Goal: Information Seeking & Learning: Learn about a topic

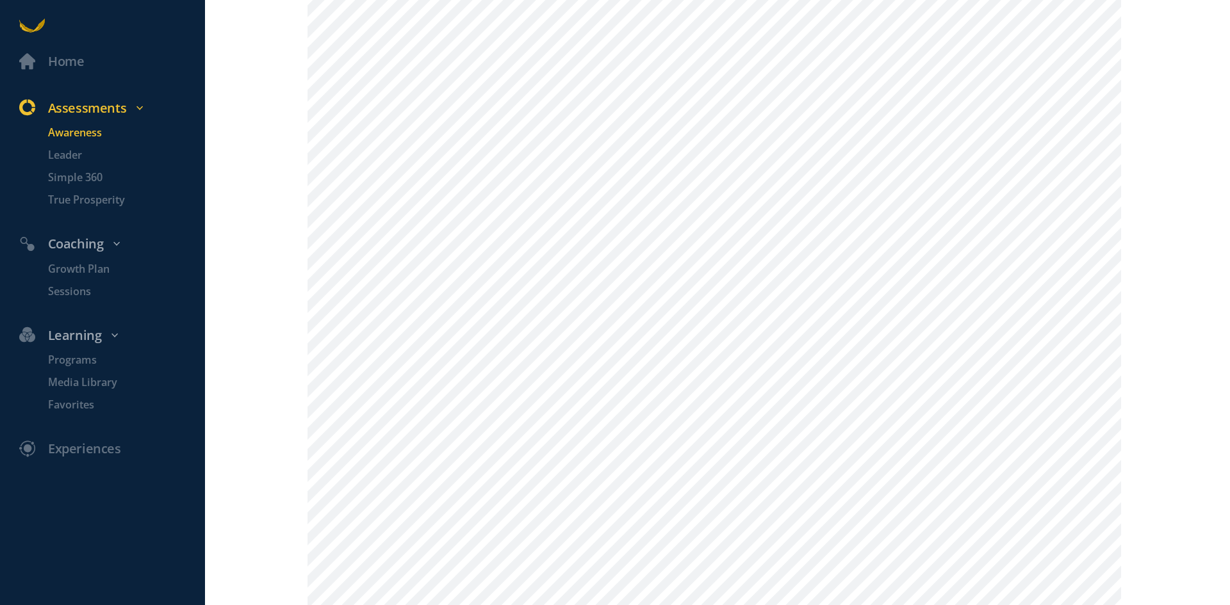
scroll to position [425, 0]
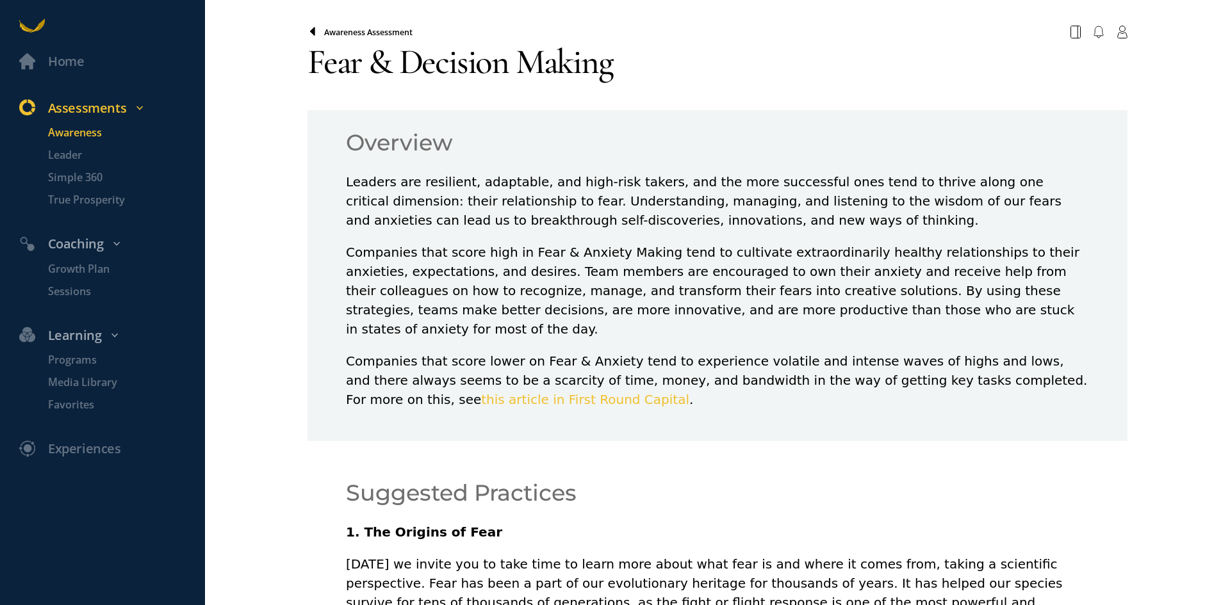
click at [307, 31] on icon at bounding box center [312, 32] width 10 height 10
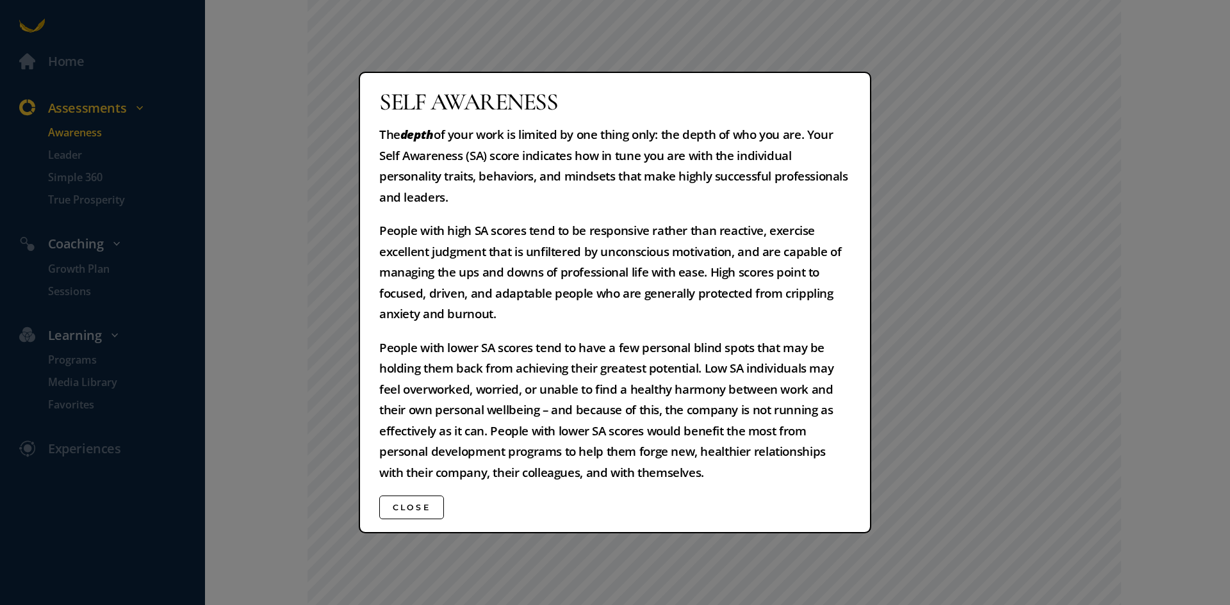
click at [429, 508] on button "Close" at bounding box center [411, 508] width 65 height 24
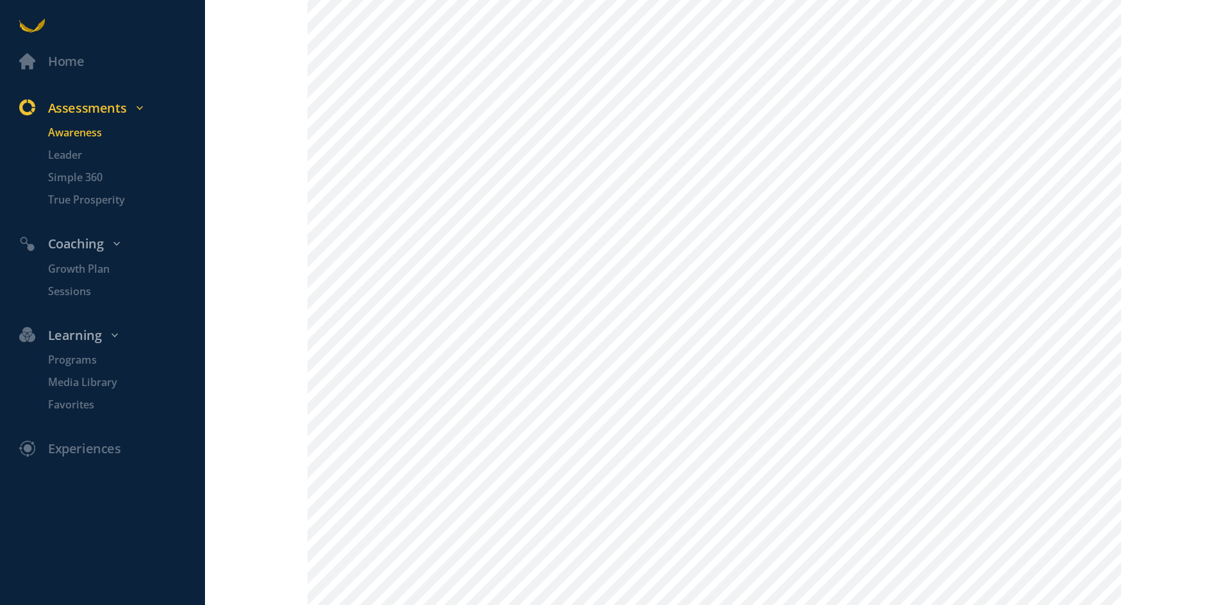
scroll to position [423, 0]
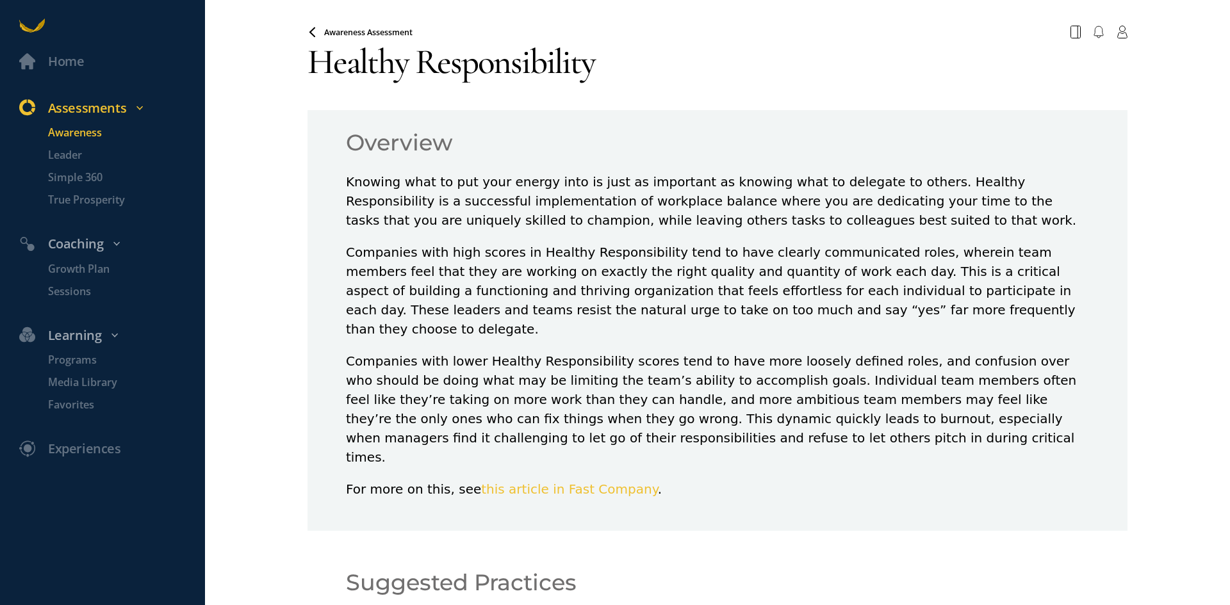
click at [1104, 350] on div "Overview Knowing what to put your energy into is just as important as knowing w…" at bounding box center [717, 320] width 820 height 421
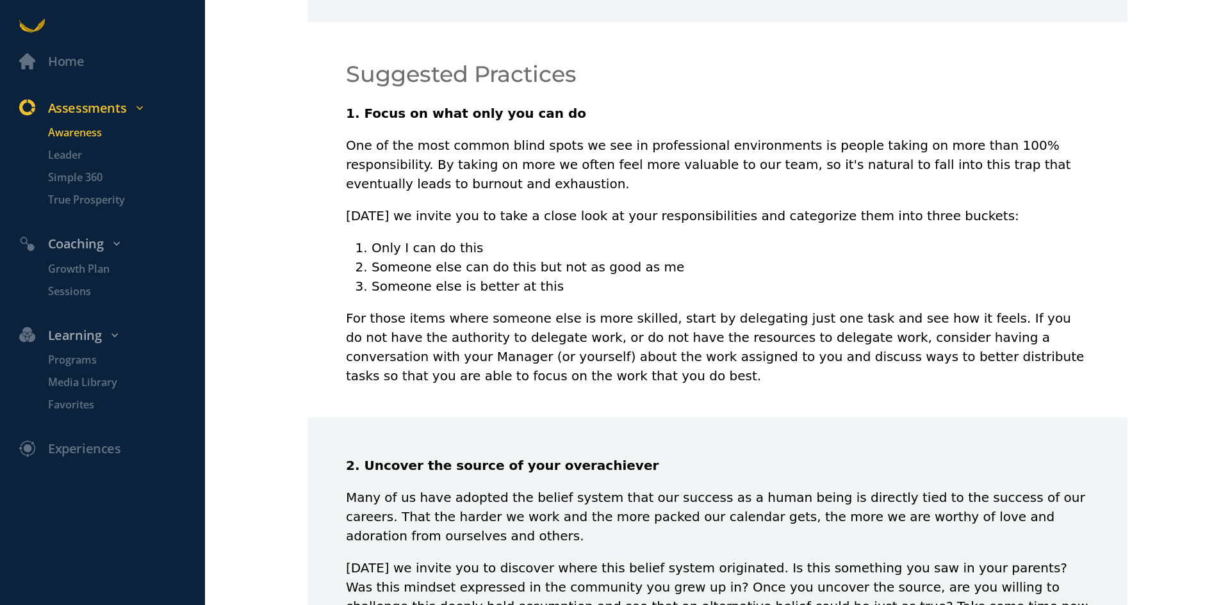
scroll to position [512, 0]
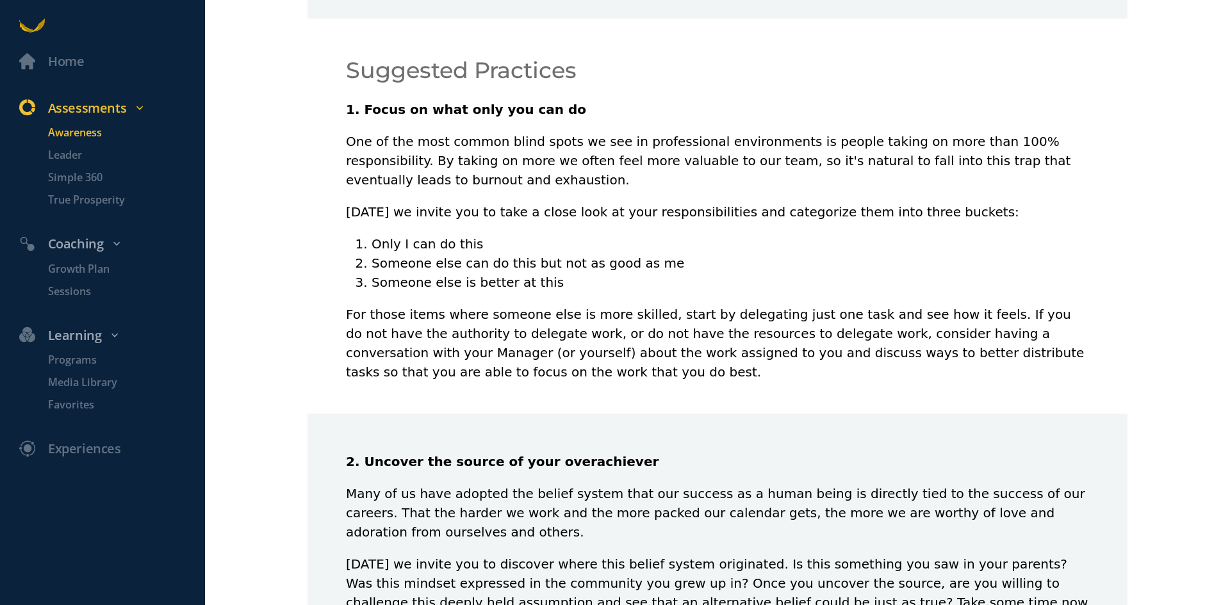
click at [1104, 350] on div "Suggested Practices 1. Focus on what only you can do One of the most common bli…" at bounding box center [717, 216] width 820 height 395
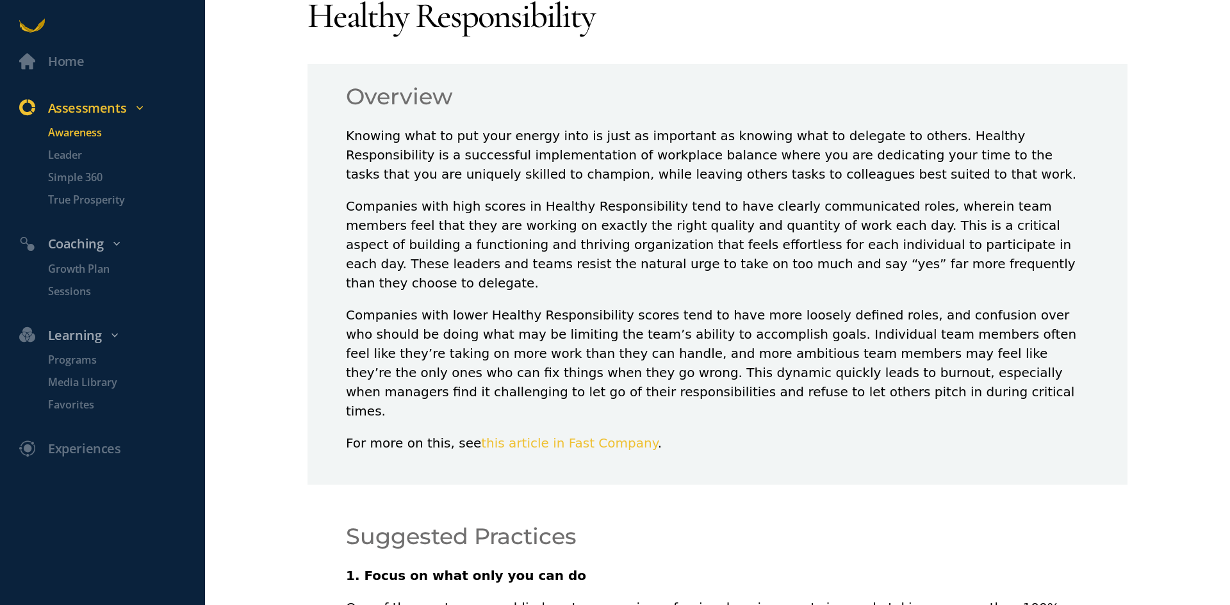
scroll to position [0, 0]
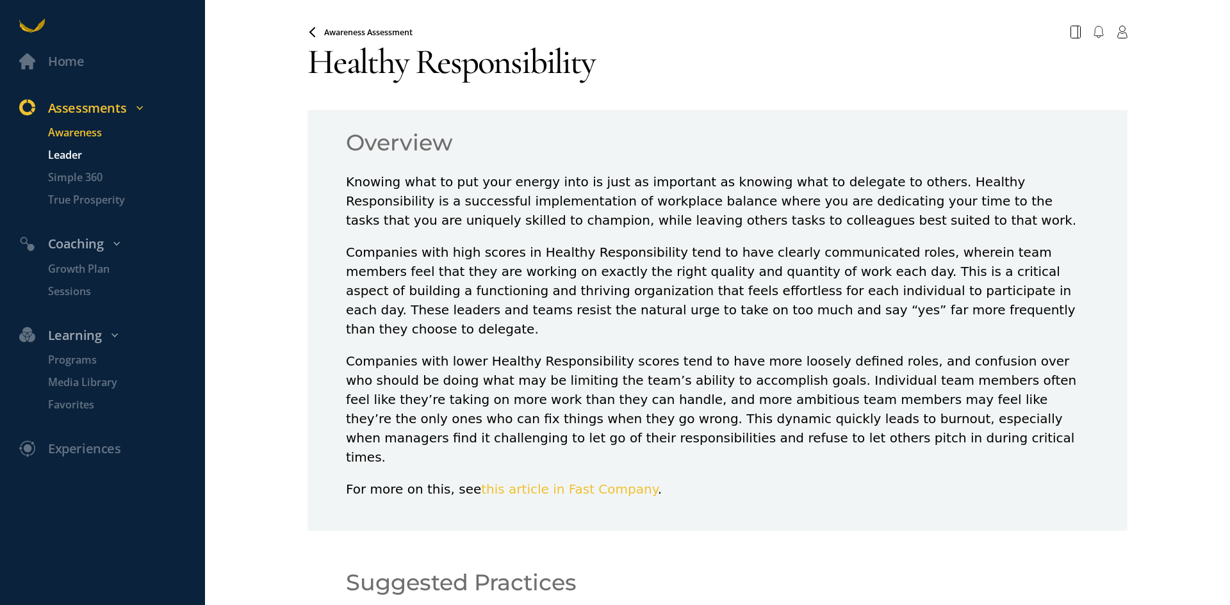
click at [68, 152] on p "Leader" at bounding box center [125, 155] width 154 height 16
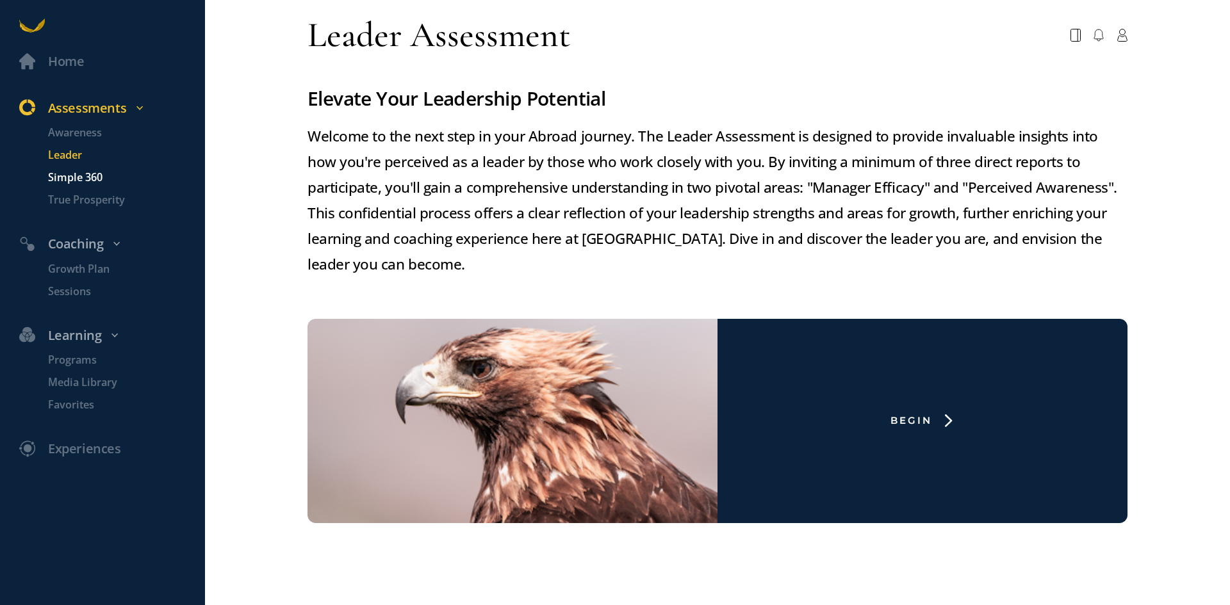
click at [99, 174] on p "Simple 360" at bounding box center [125, 178] width 154 height 16
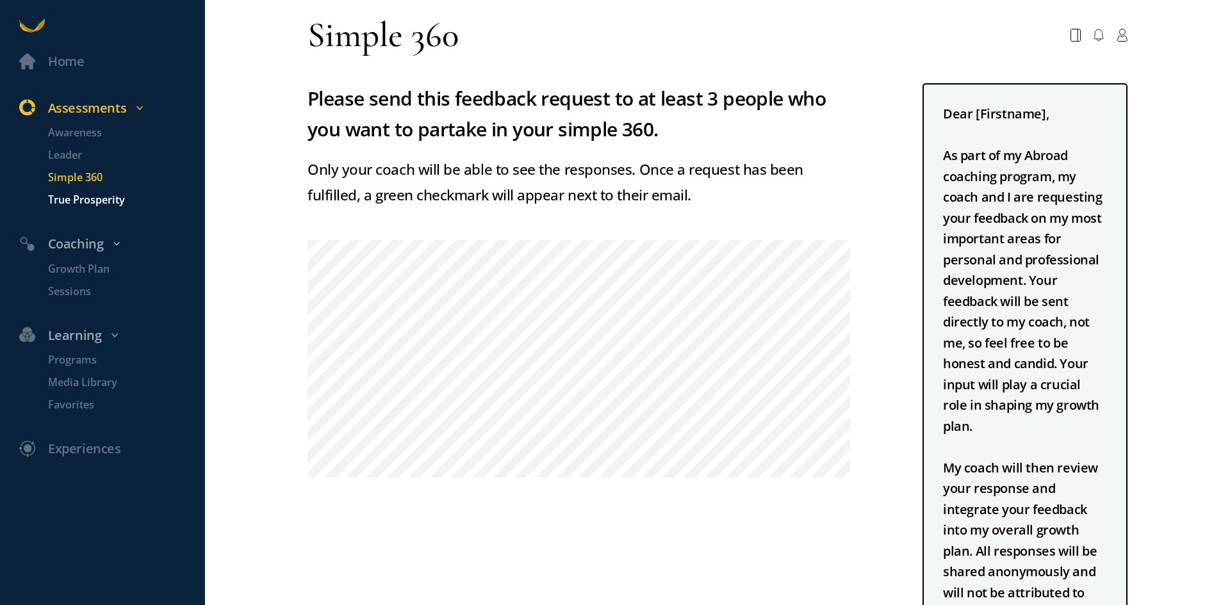
click at [106, 197] on p "True Prosperity" at bounding box center [125, 200] width 154 height 16
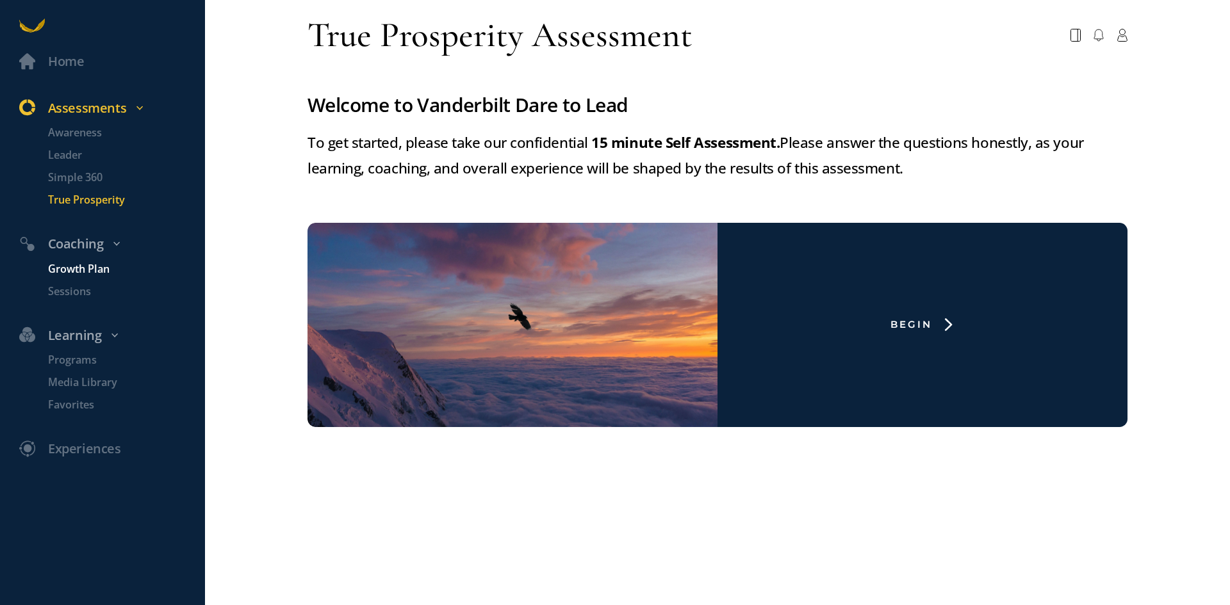
click at [76, 267] on p "Growth Plan" at bounding box center [125, 269] width 154 height 16
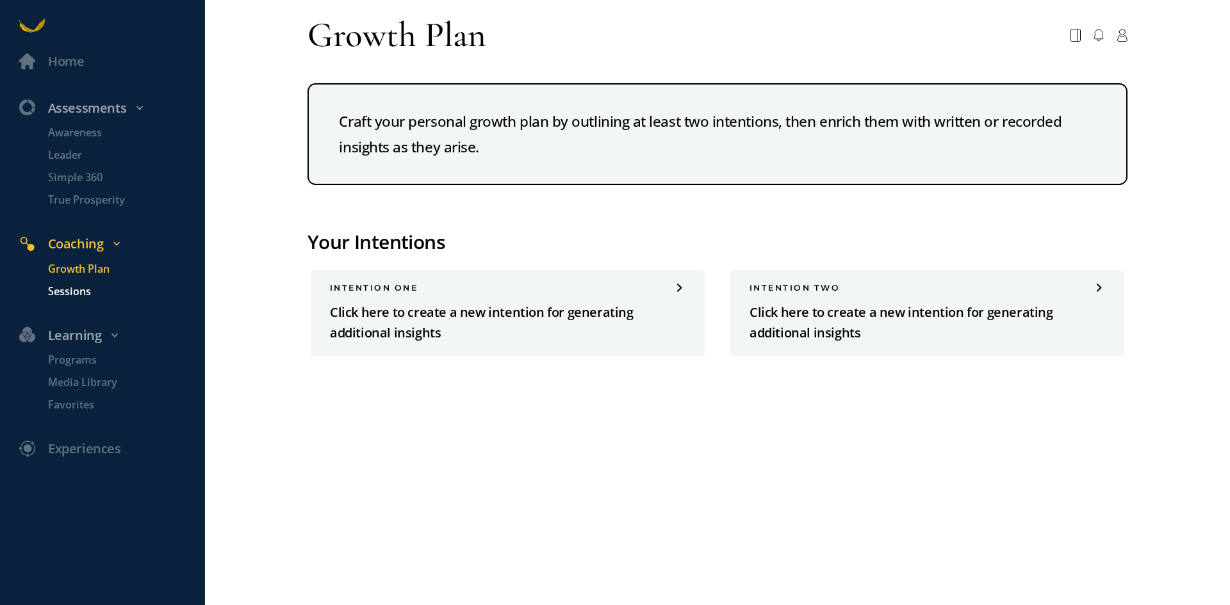
click at [67, 292] on p "Sessions" at bounding box center [125, 292] width 154 height 16
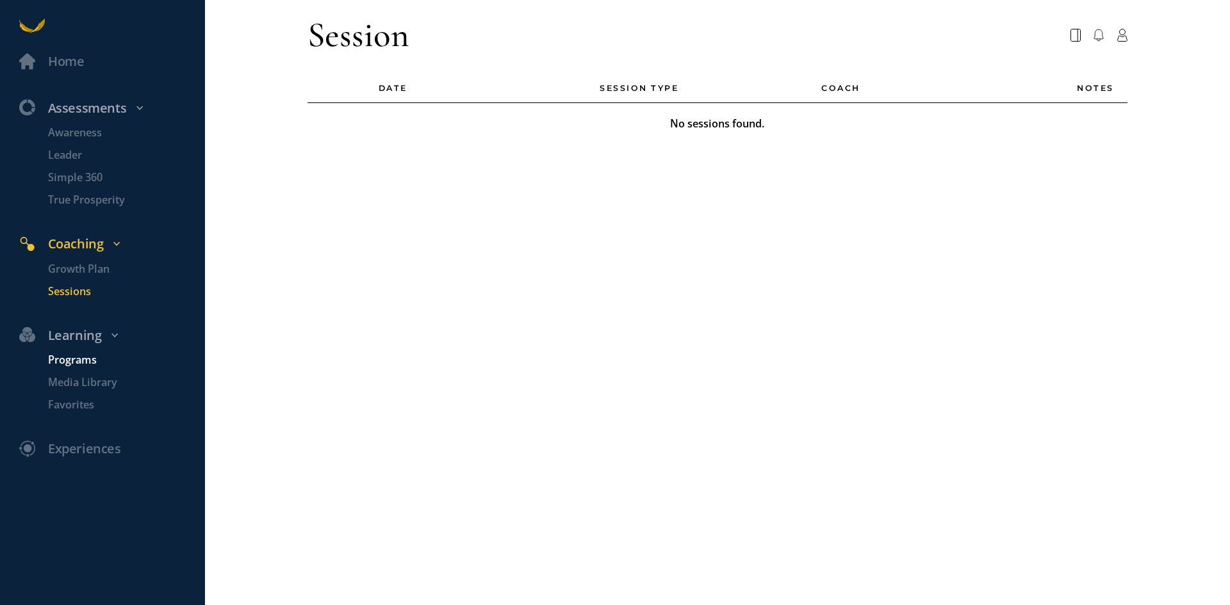
click at [87, 357] on p "Programs" at bounding box center [125, 360] width 154 height 16
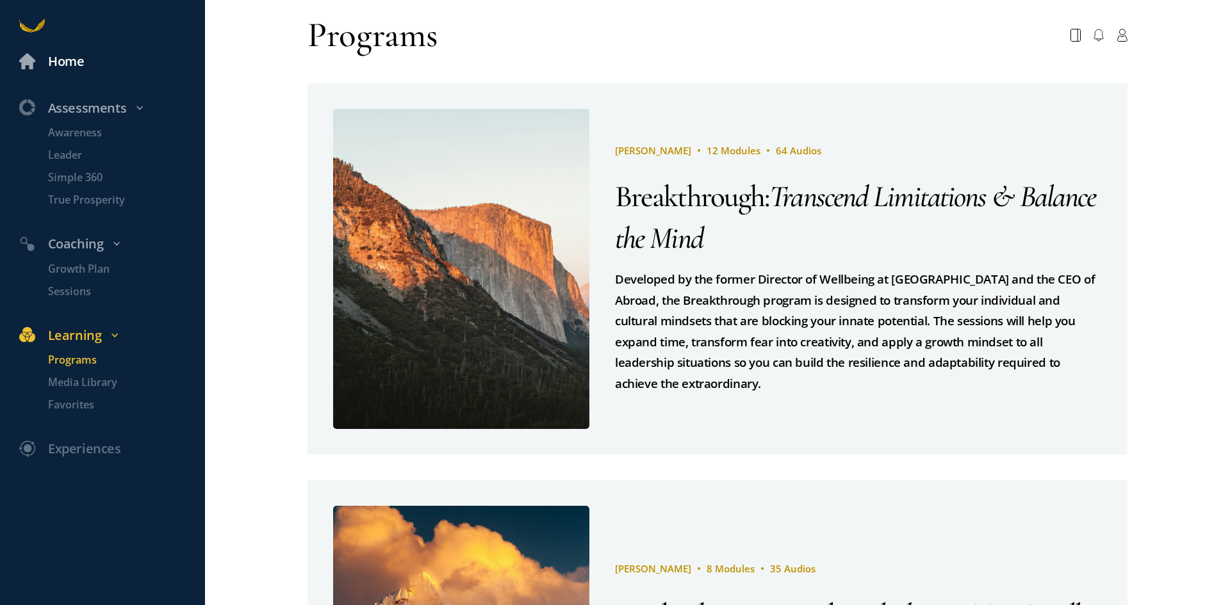
click at [71, 56] on div "Home" at bounding box center [66, 61] width 36 height 21
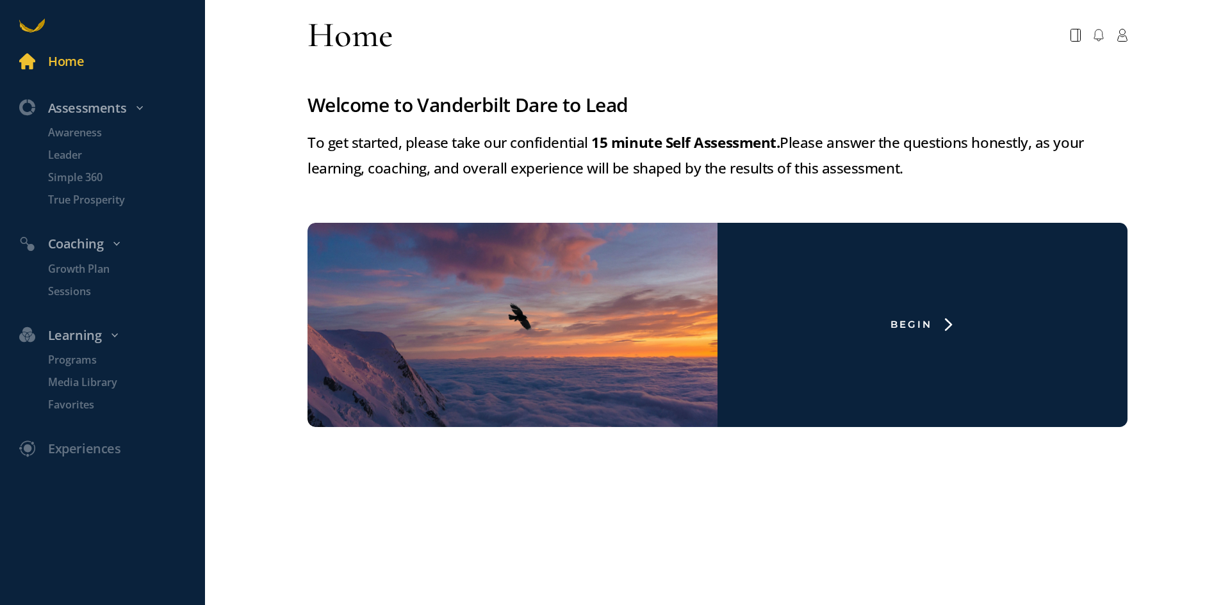
click at [60, 59] on div "Home" at bounding box center [66, 61] width 36 height 21
click at [1229, 183] on div "Home Assessments Awareness Leader Simple 360 True Prosperity Coaching Growth Pl…" at bounding box center [615, 302] width 1230 height 605
click at [1227, 188] on div "Home Assessments Awareness Leader Simple 360 True Prosperity Coaching Growth Pl…" at bounding box center [615, 302] width 1230 height 605
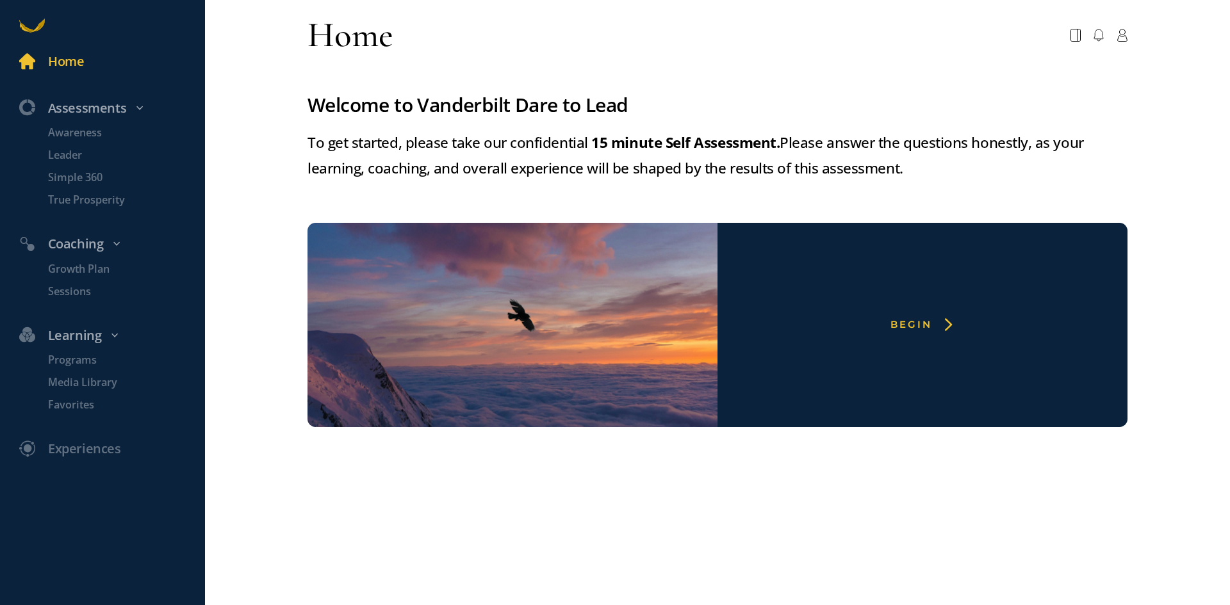
click at [915, 330] on div "Begin" at bounding box center [911, 324] width 42 height 13
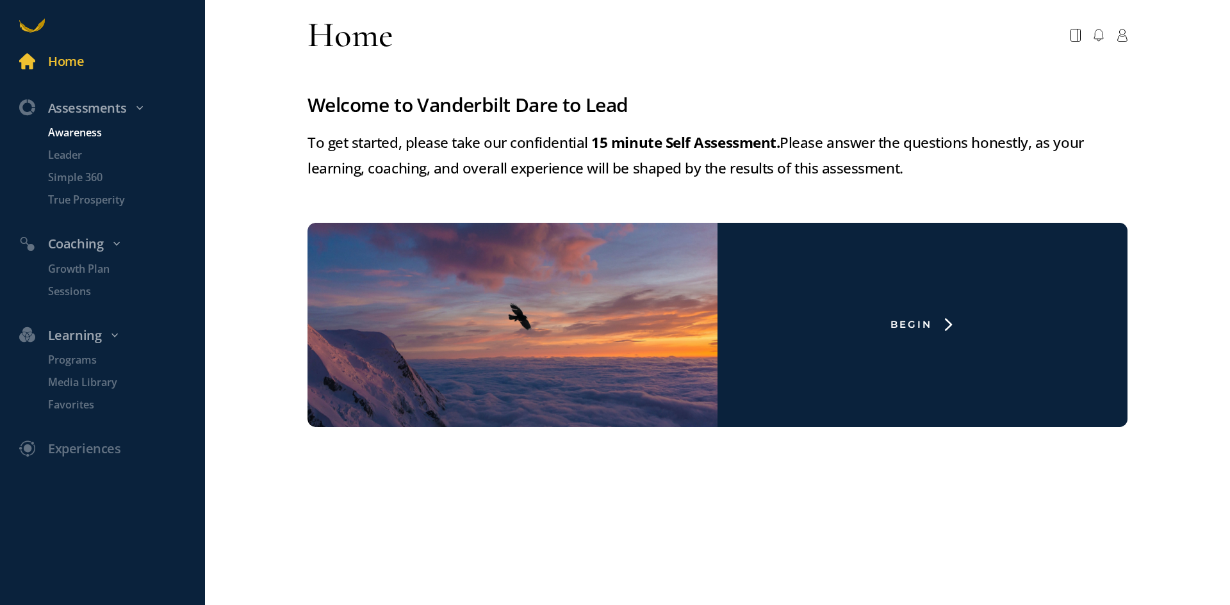
click at [63, 131] on p "Awareness" at bounding box center [125, 133] width 154 height 16
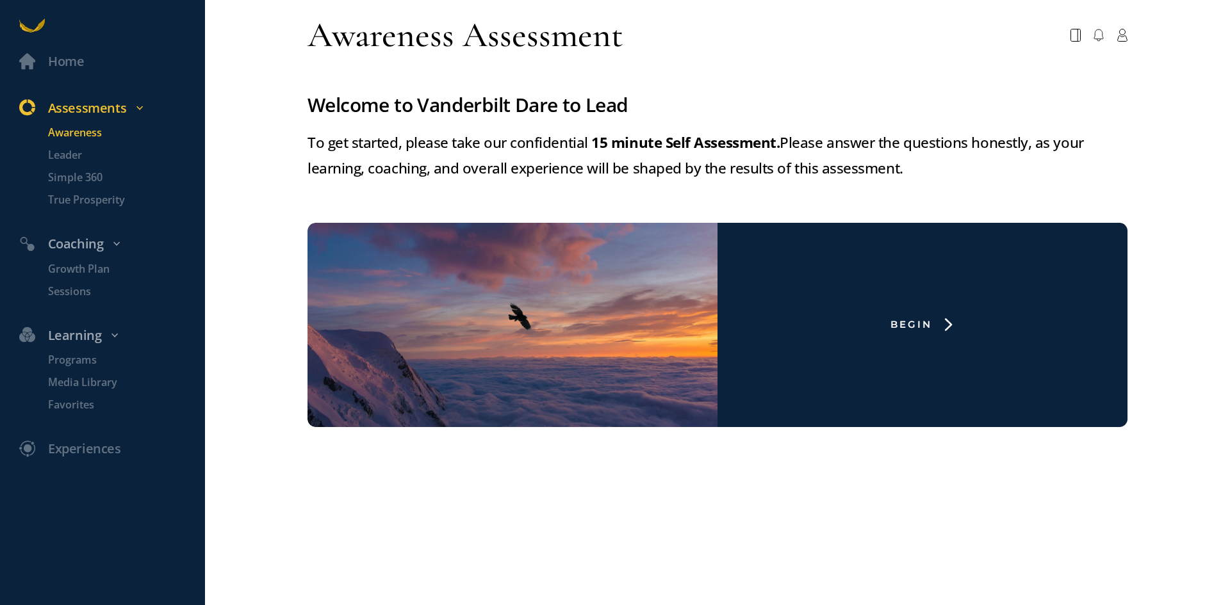
click at [81, 99] on div "Assessments" at bounding box center [111, 108] width 202 height 21
click at [127, 109] on div "Assessments" at bounding box center [111, 108] width 202 height 21
click at [78, 130] on p "Awareness" at bounding box center [125, 133] width 154 height 16
click at [55, 156] on p "Leader" at bounding box center [125, 155] width 154 height 16
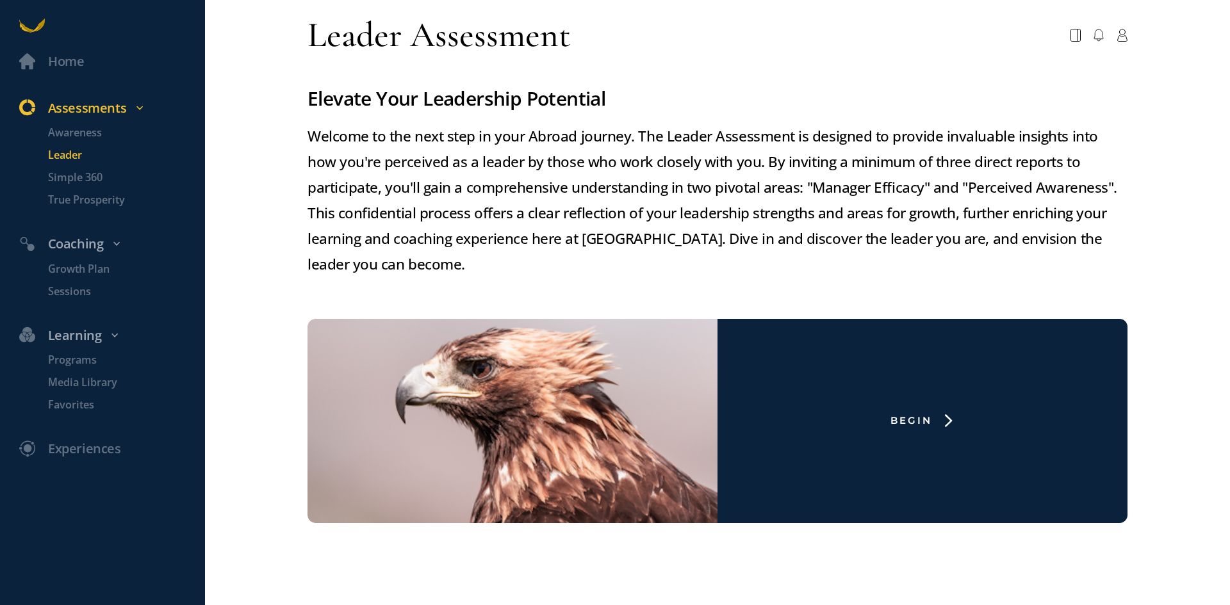
click at [1208, 91] on div "Home Assessments Awareness Leader Simple 360 True Prosperity Coaching Growth Pl…" at bounding box center [615, 302] width 1230 height 605
click at [61, 58] on div "Home" at bounding box center [66, 61] width 36 height 21
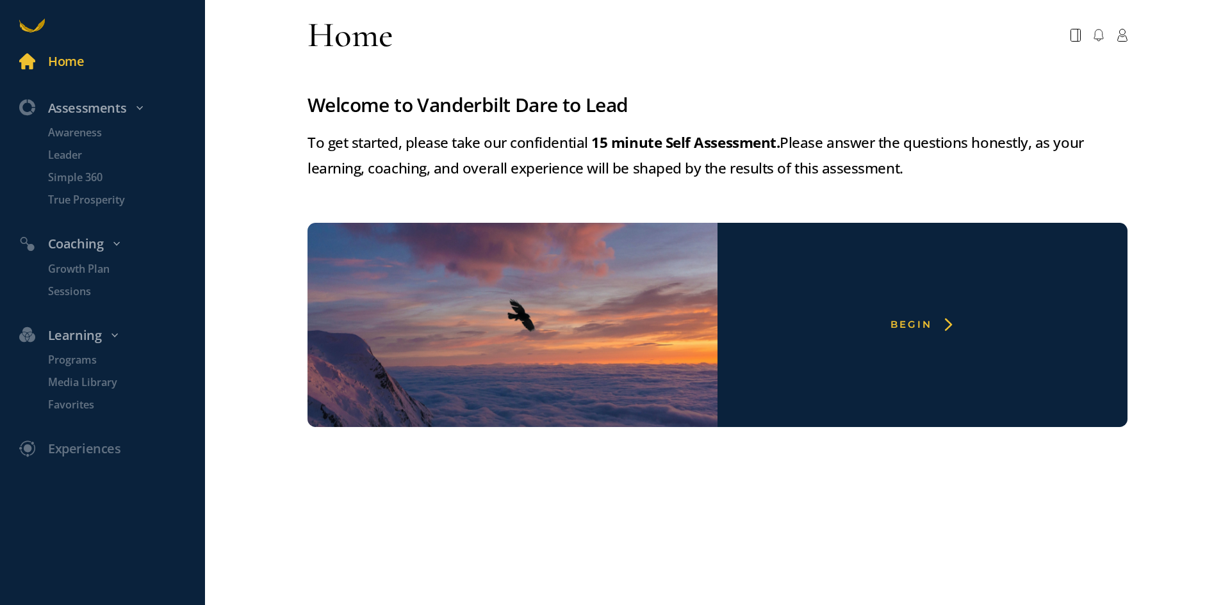
click at [536, 290] on img at bounding box center [512, 325] width 492 height 246
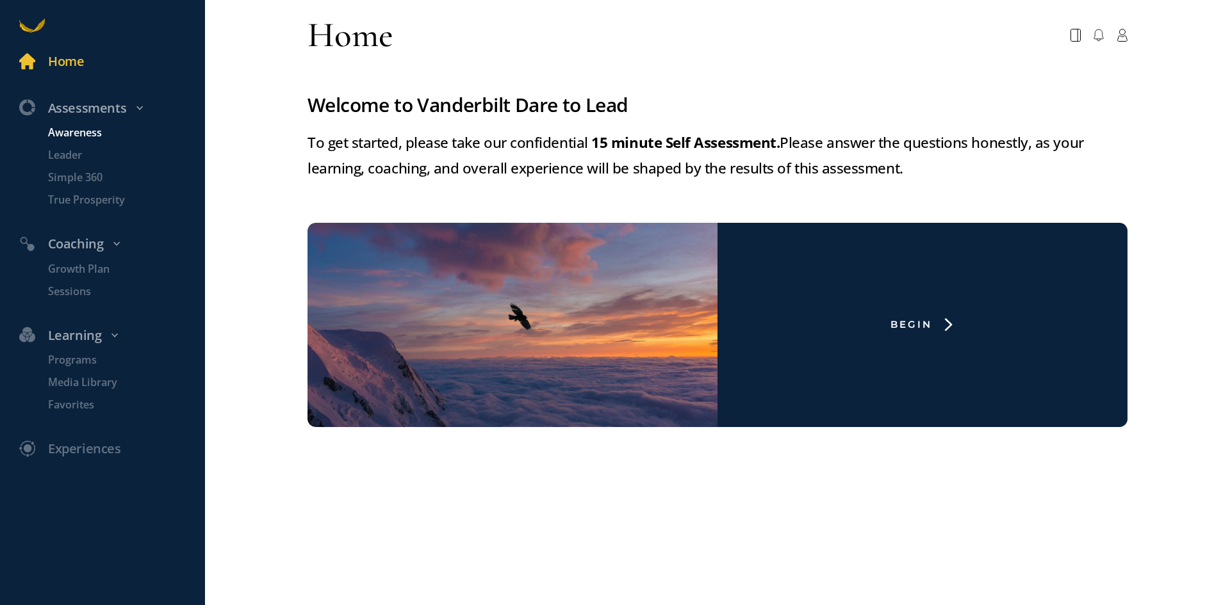
click at [74, 129] on p "Awareness" at bounding box center [125, 133] width 154 height 16
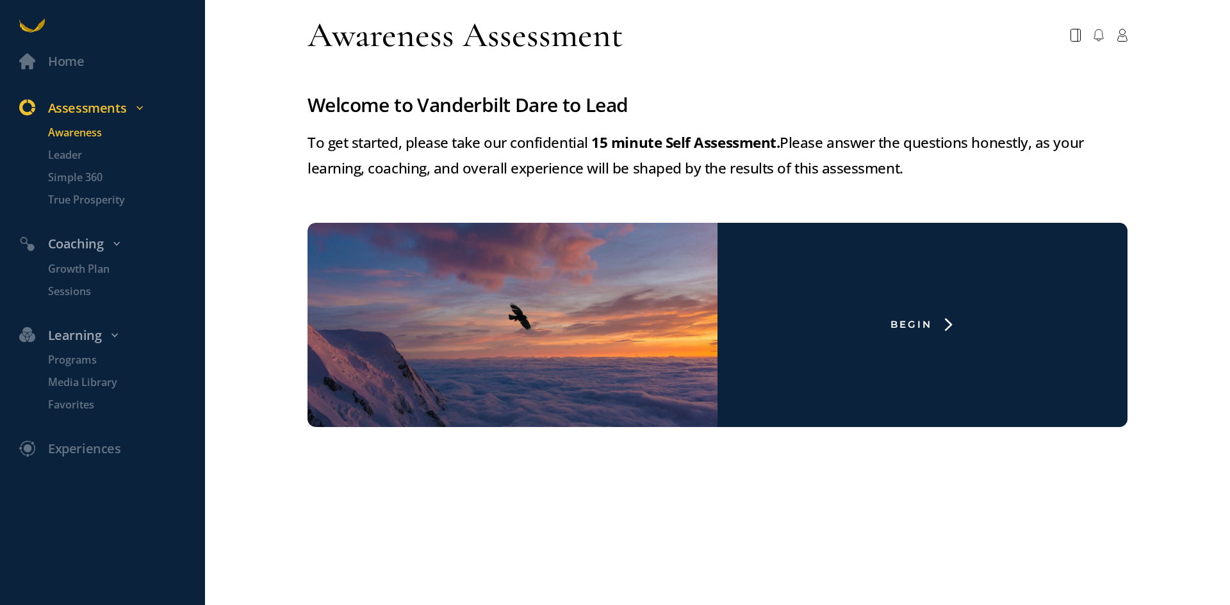
click at [1166, 195] on div "Home Assessments Awareness Leader Simple 360 True Prosperity Coaching Growth Pl…" at bounding box center [615, 302] width 1230 height 605
click at [69, 148] on p "Leader" at bounding box center [125, 155] width 154 height 16
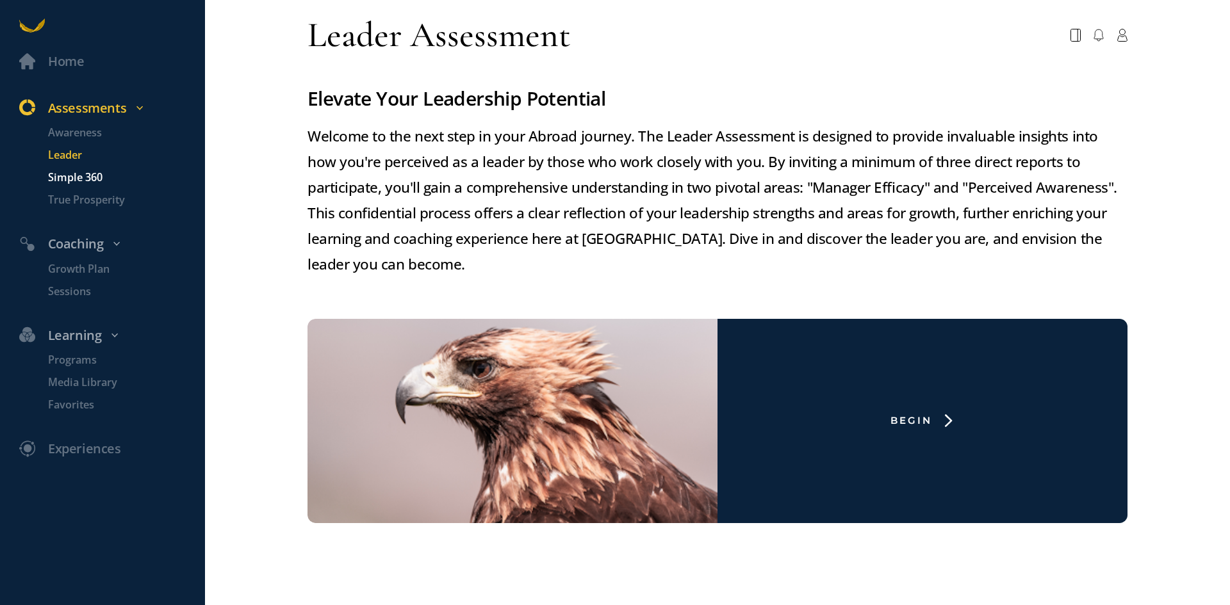
click at [75, 185] on p "Simple 360" at bounding box center [125, 178] width 154 height 16
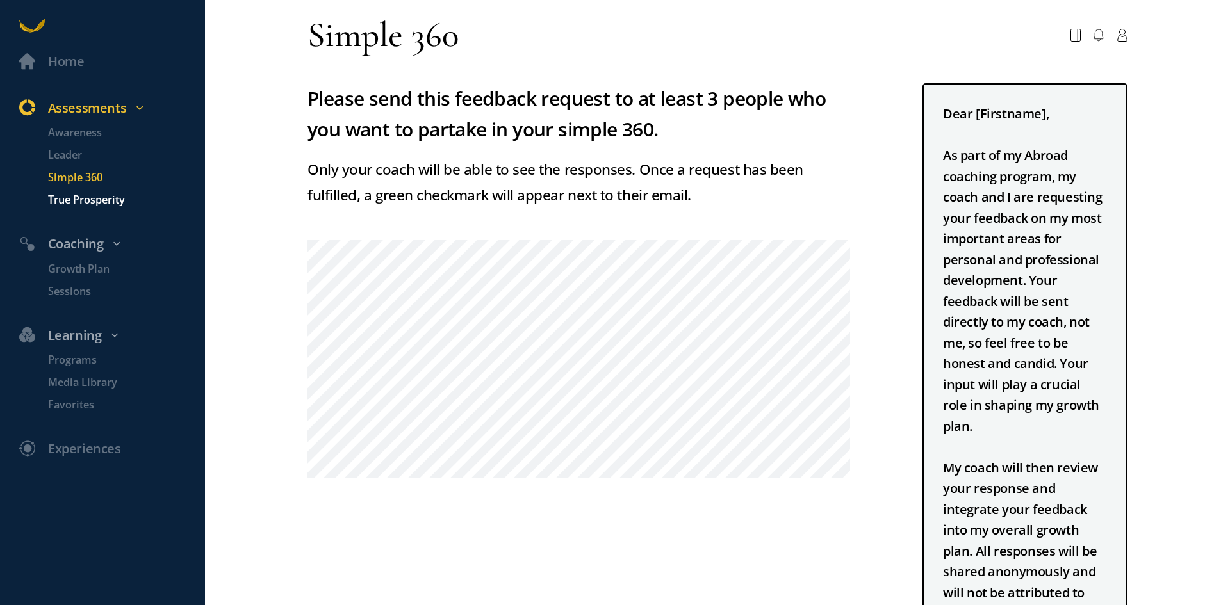
click at [79, 200] on p "True Prosperity" at bounding box center [125, 200] width 154 height 16
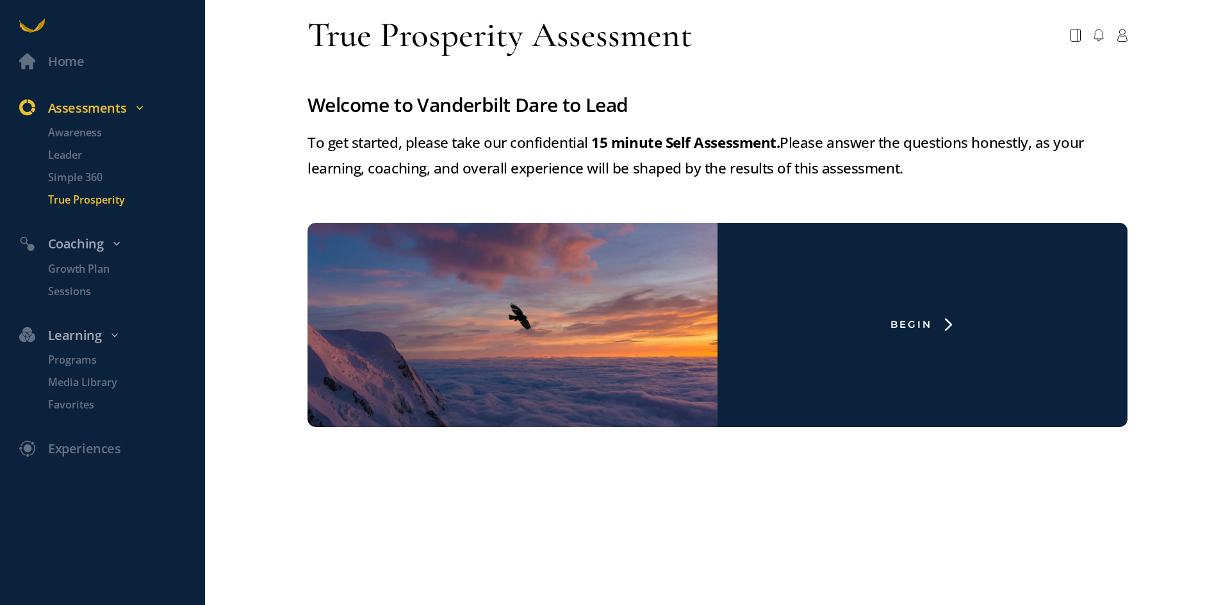
click at [141, 106] on icon at bounding box center [140, 108] width 8 height 8
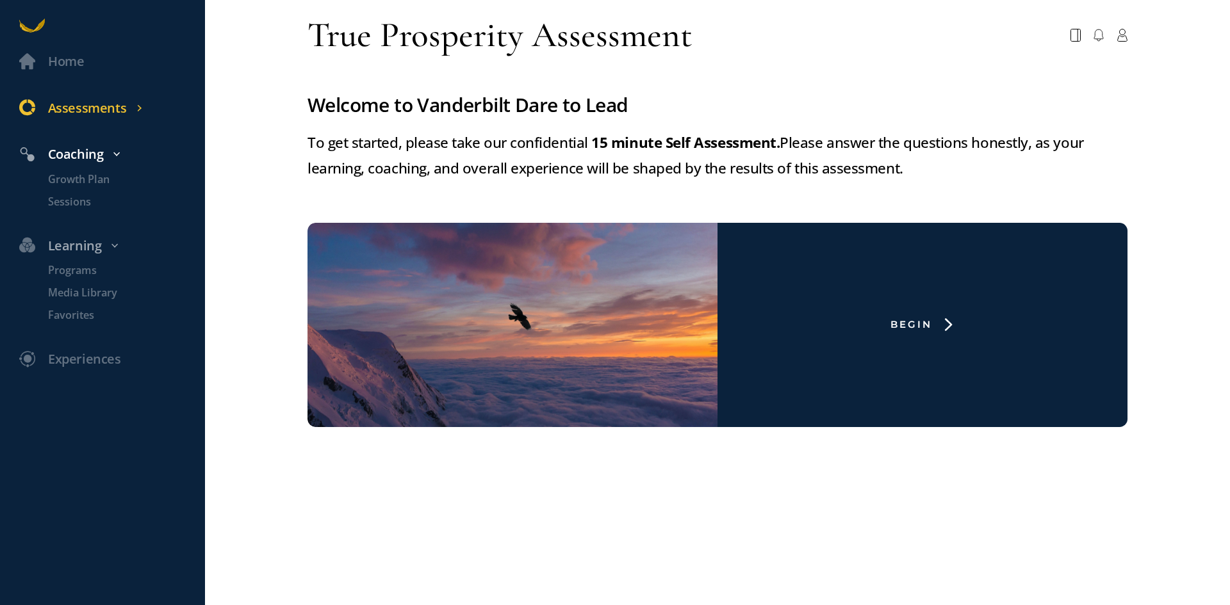
click at [86, 153] on div "Coaching" at bounding box center [111, 154] width 202 height 21
click at [86, 154] on div "Coaching" at bounding box center [111, 154] width 202 height 21
click at [90, 169] on link "Coaching" at bounding box center [102, 151] width 205 height 40
click at [91, 151] on div "Coaching" at bounding box center [111, 154] width 202 height 21
click at [92, 176] on p "Growth Plan" at bounding box center [125, 180] width 154 height 16
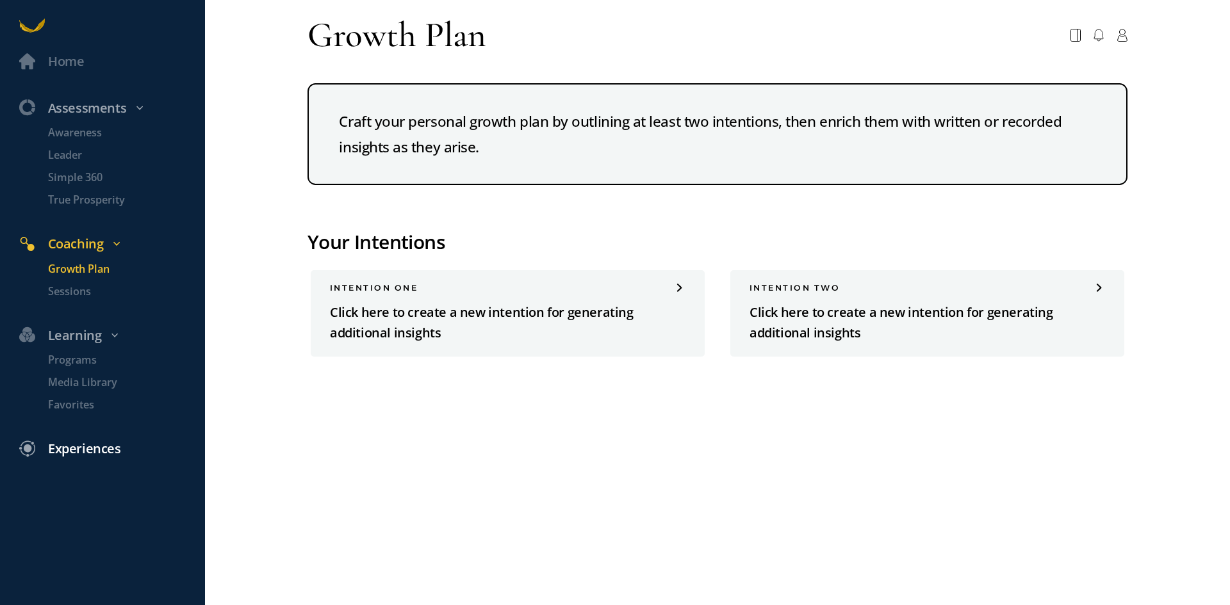
click at [62, 451] on div "Experiences" at bounding box center [84, 449] width 73 height 21
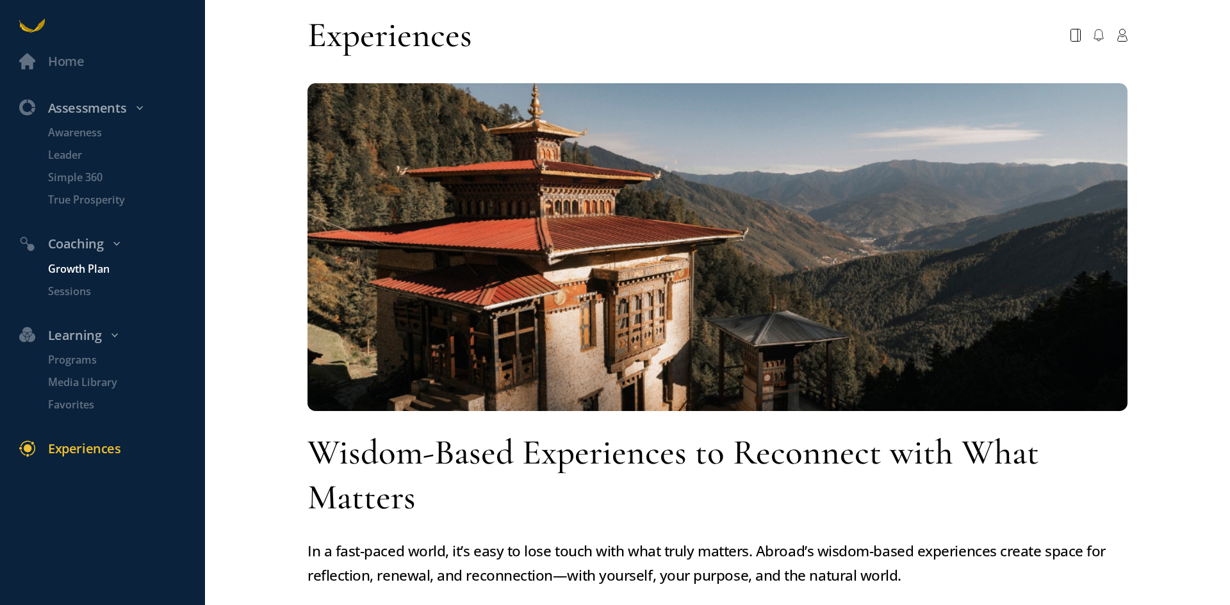
click at [72, 265] on p "Growth Plan" at bounding box center [125, 269] width 154 height 16
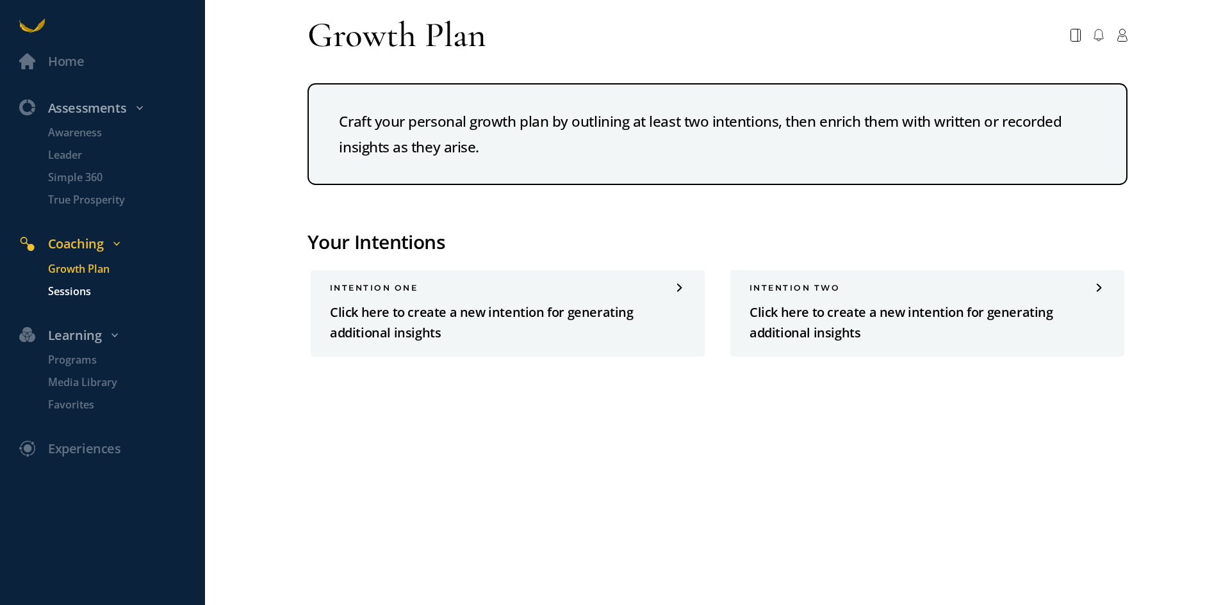
click at [63, 288] on p "Sessions" at bounding box center [125, 292] width 154 height 16
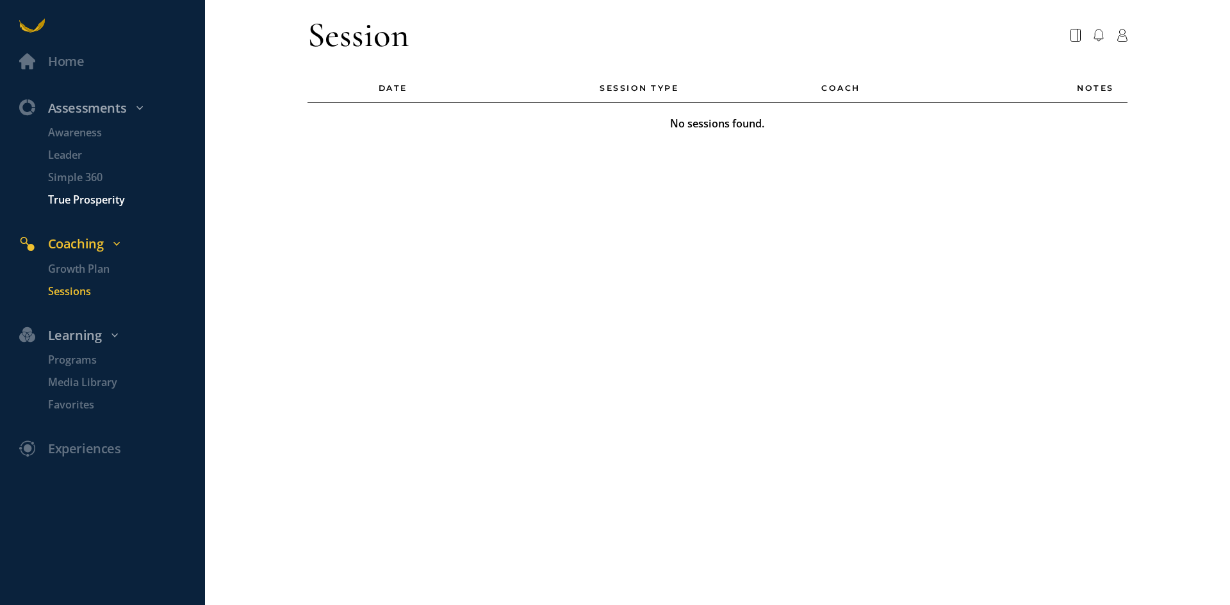
click at [86, 192] on p "True Prosperity" at bounding box center [125, 200] width 154 height 16
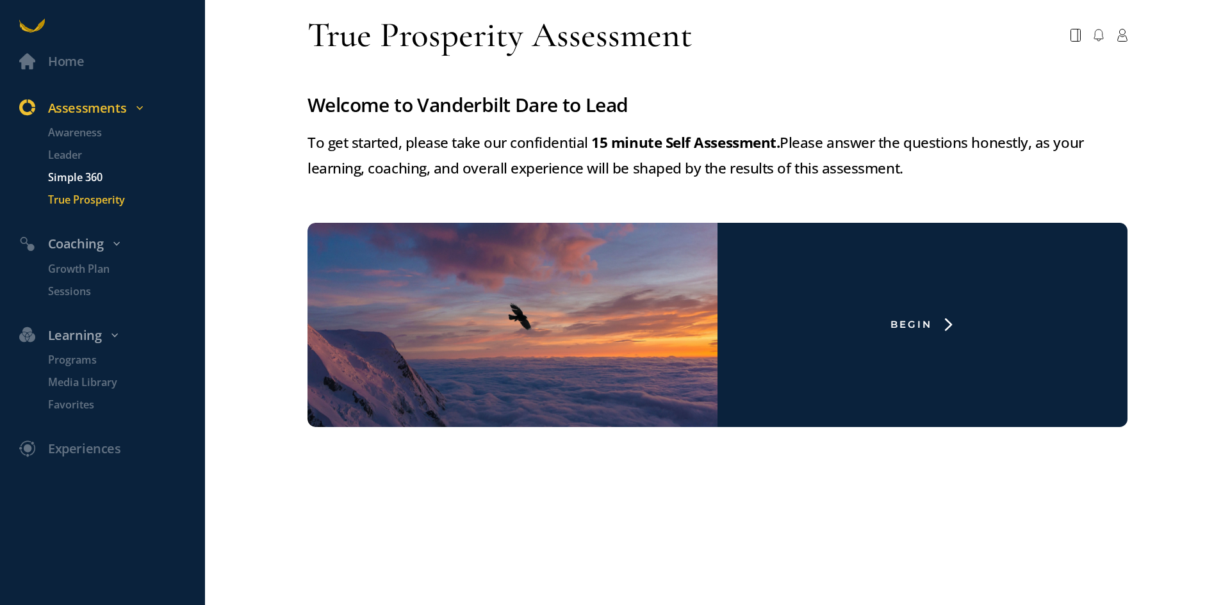
click at [89, 174] on p "Simple 360" at bounding box center [125, 178] width 154 height 16
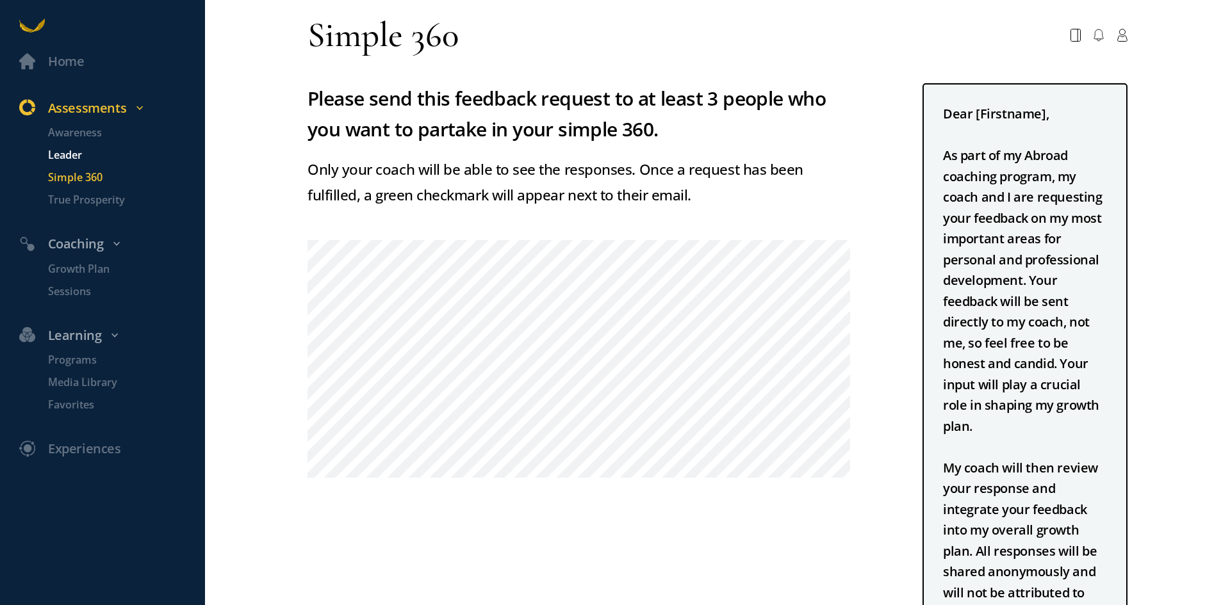
click at [73, 151] on p "Leader" at bounding box center [125, 155] width 154 height 16
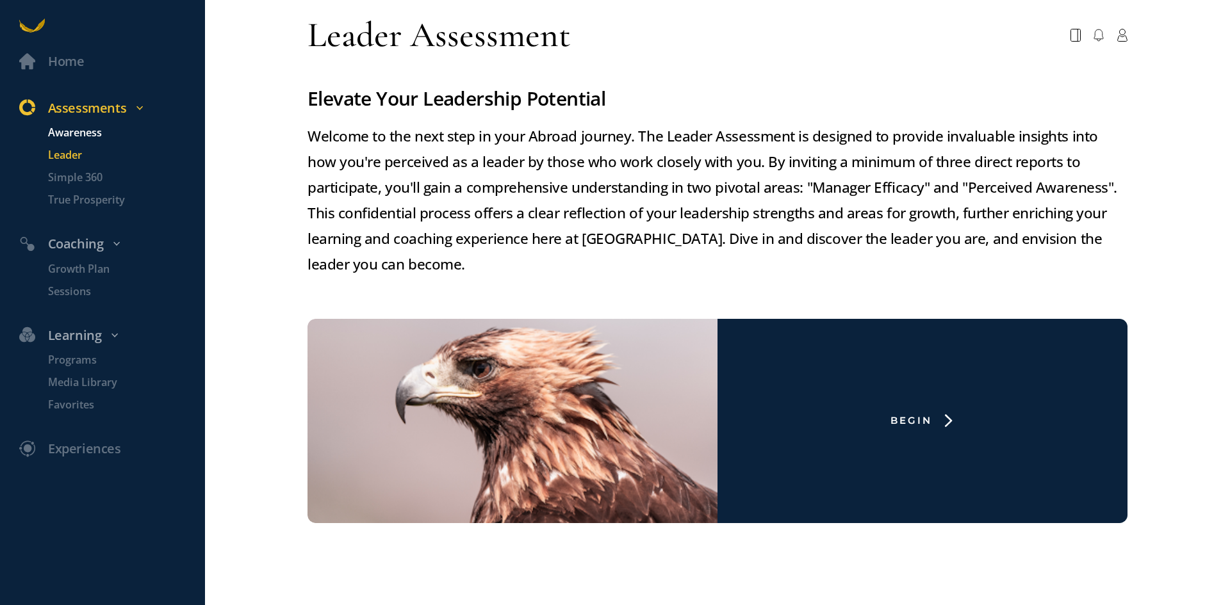
click at [85, 131] on p "Awareness" at bounding box center [125, 133] width 154 height 16
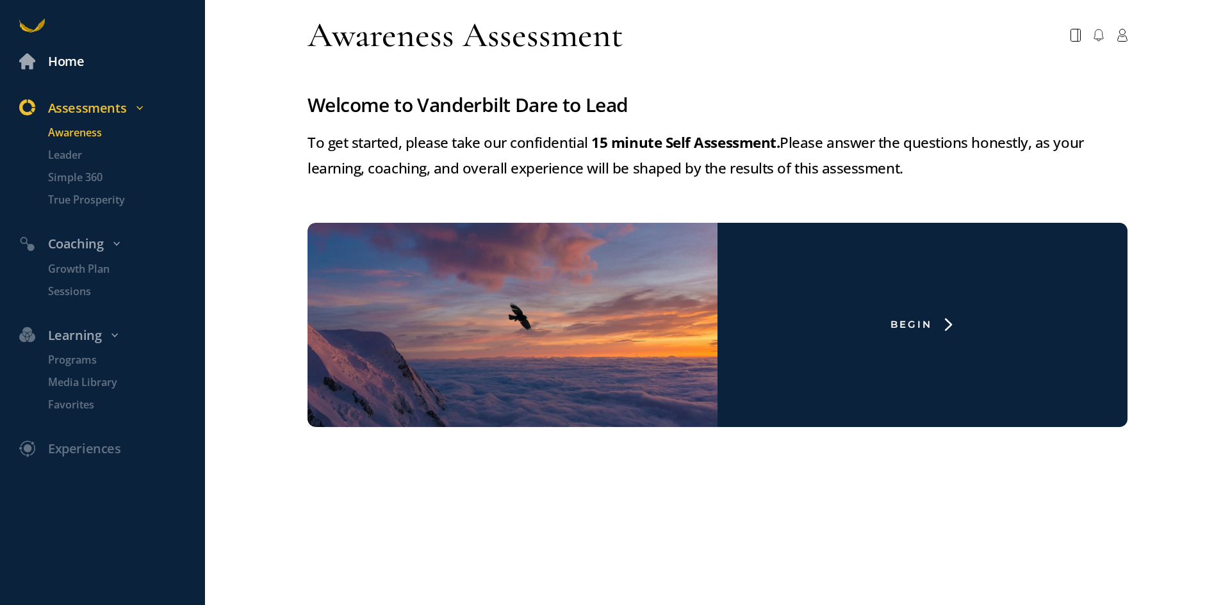
click at [81, 61] on div "Home" at bounding box center [66, 61] width 36 height 21
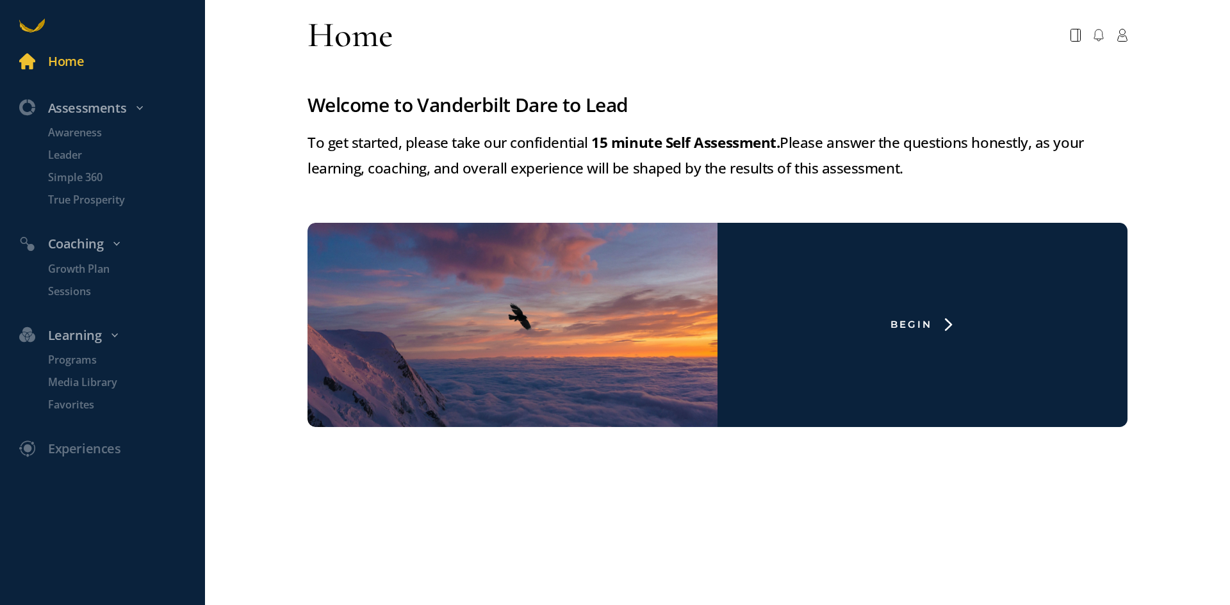
click at [38, 17] on icon at bounding box center [32, 26] width 26 height 26
click at [1124, 37] on icon at bounding box center [1122, 35] width 11 height 13
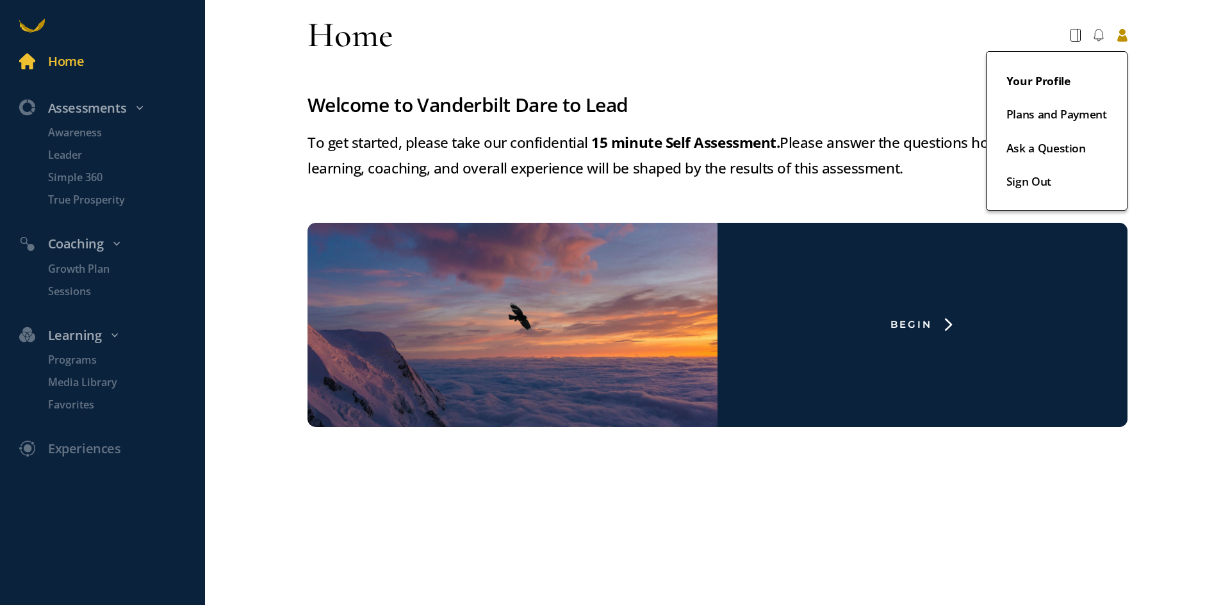
click at [1033, 82] on link "Your Profile" at bounding box center [1056, 88] width 101 height 34
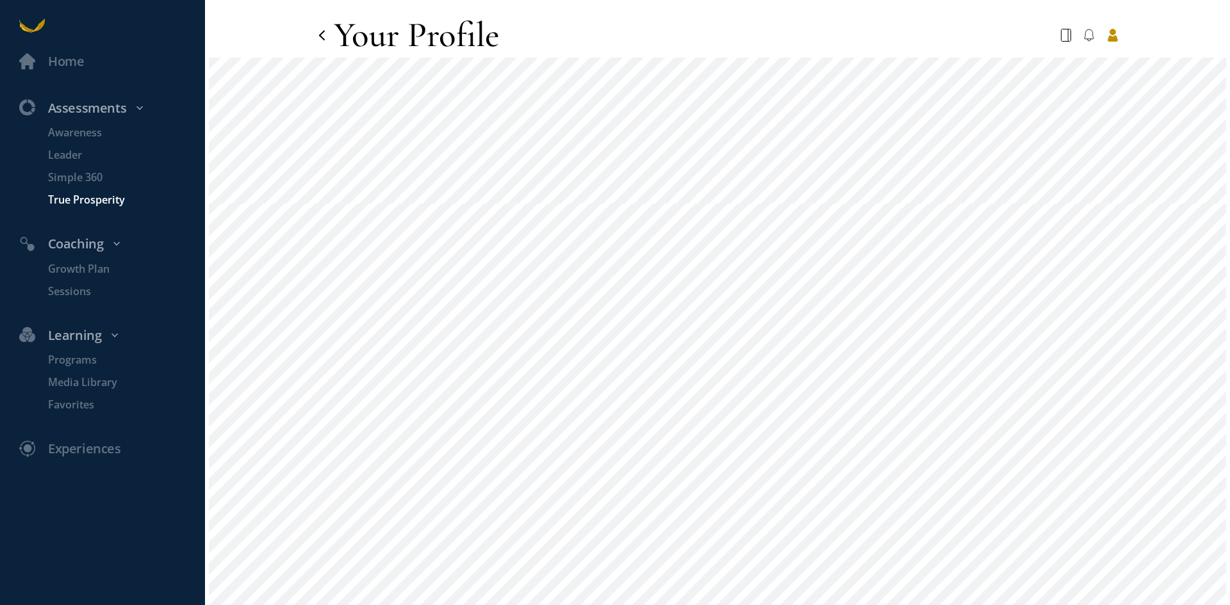
click at [65, 198] on p "True Prosperity" at bounding box center [125, 200] width 154 height 16
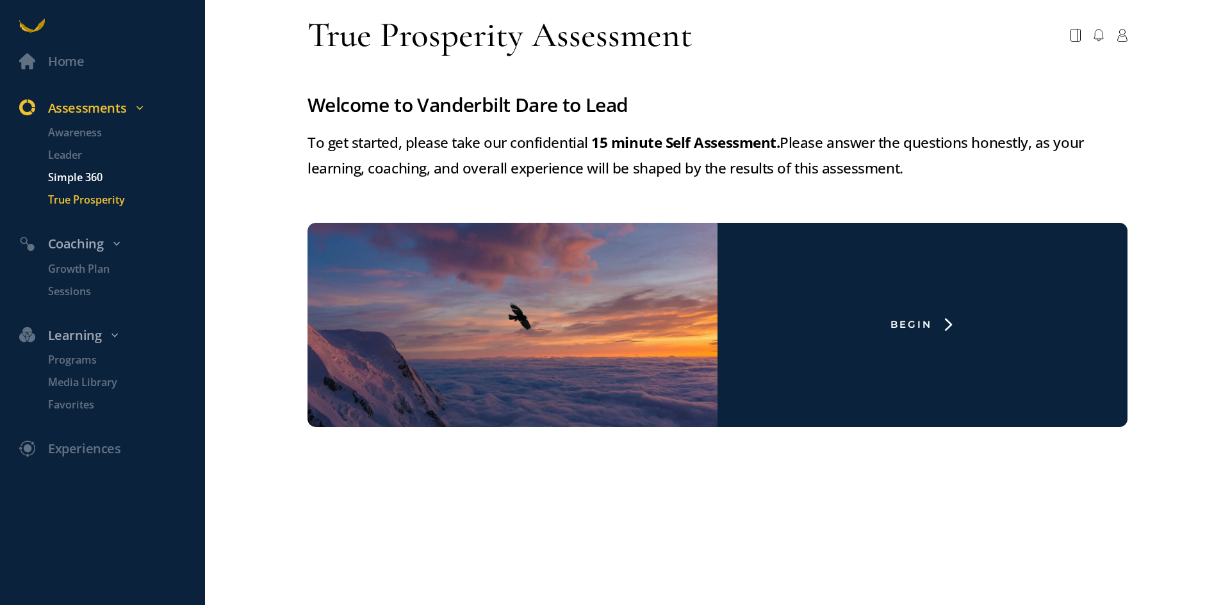
click at [74, 178] on p "Simple 360" at bounding box center [125, 178] width 154 height 16
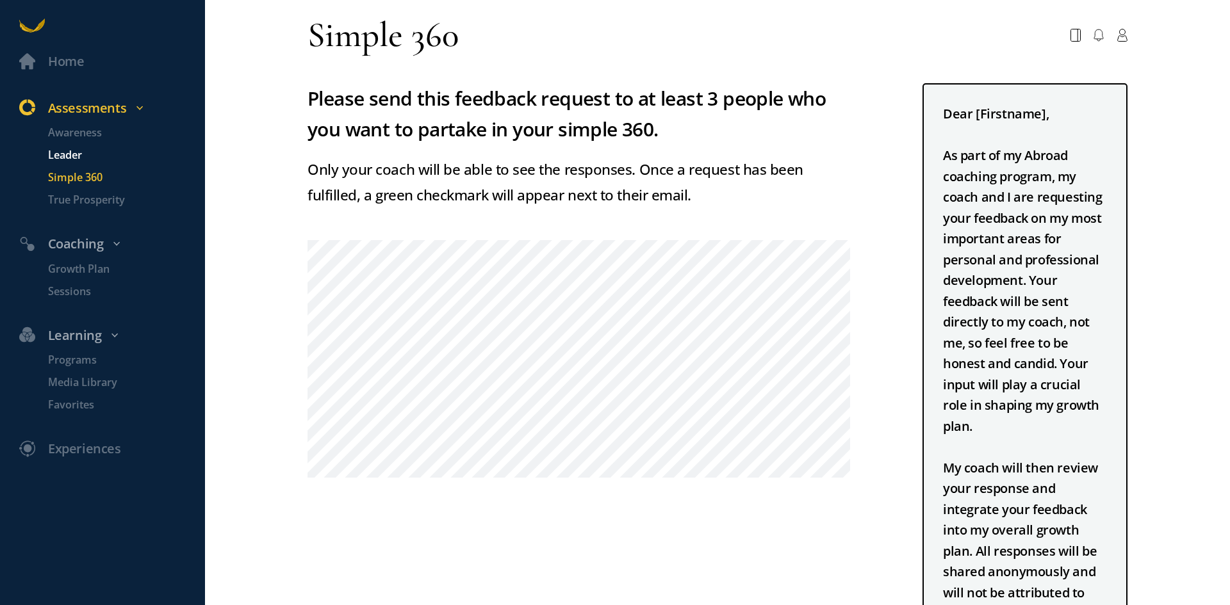
click at [78, 157] on p "Leader" at bounding box center [125, 155] width 154 height 16
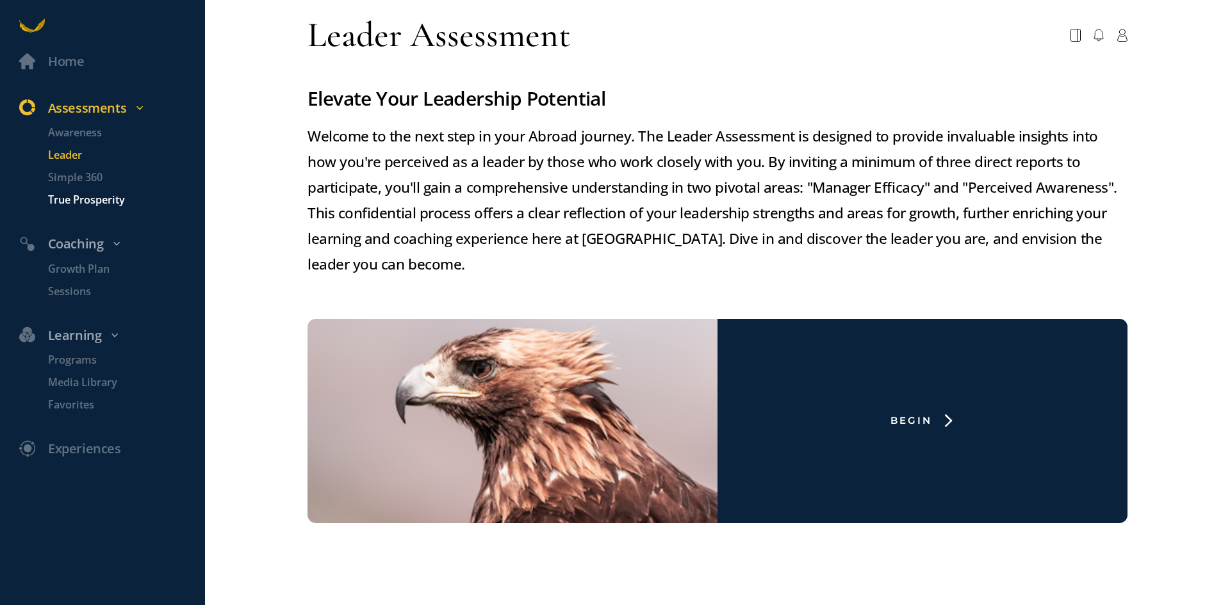
click at [70, 199] on p "True Prosperity" at bounding box center [125, 200] width 154 height 16
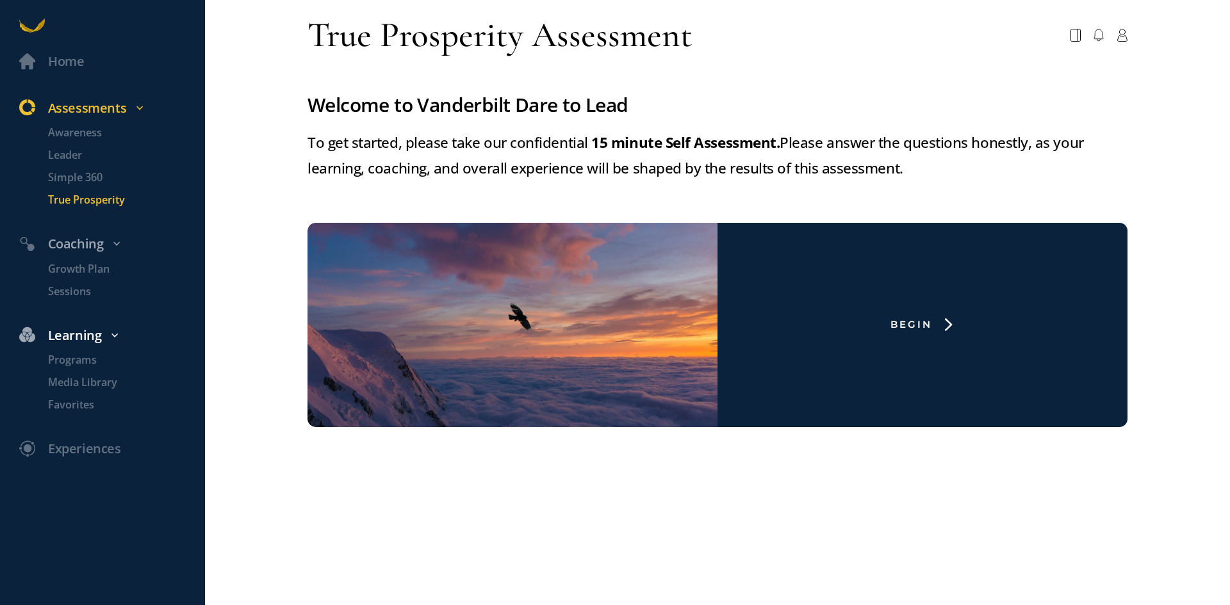
click at [87, 336] on div "Learning" at bounding box center [111, 335] width 202 height 21
click at [111, 334] on icon at bounding box center [115, 336] width 8 height 8
click at [74, 360] on p "Programs" at bounding box center [125, 360] width 154 height 16
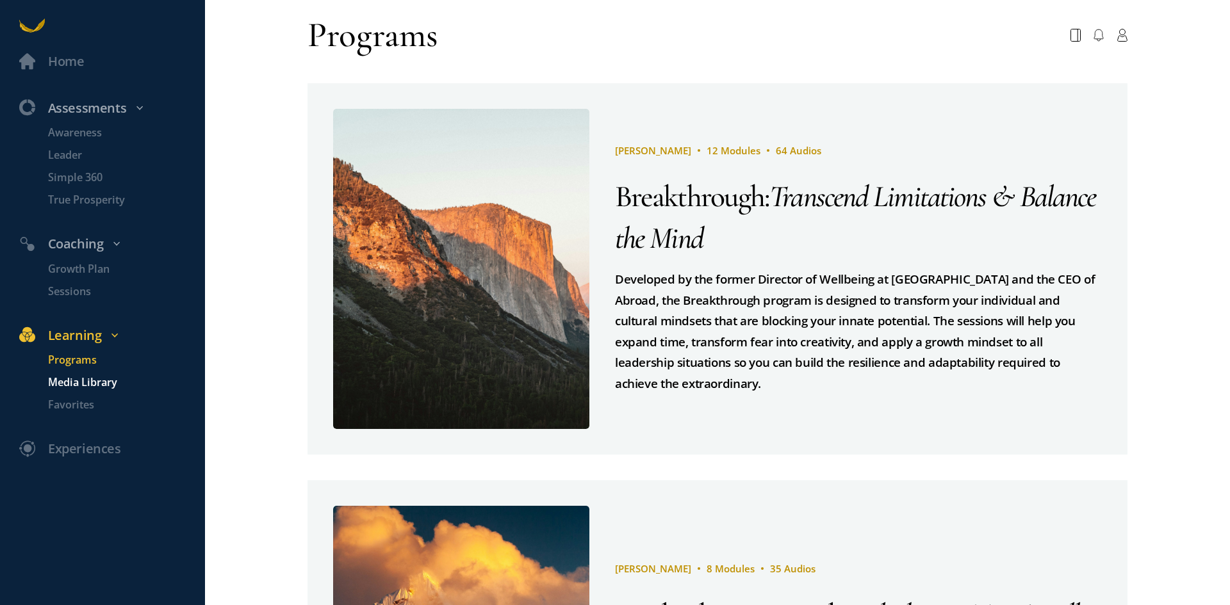
click at [89, 385] on p "Media Library" at bounding box center [125, 383] width 154 height 16
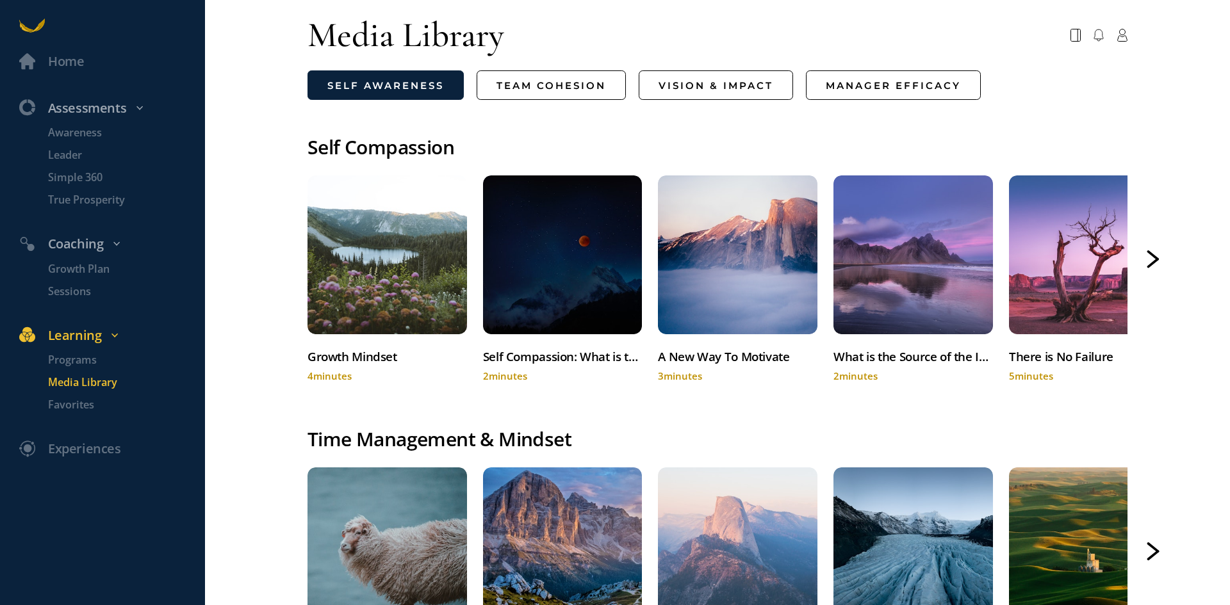
scroll to position [1319, 0]
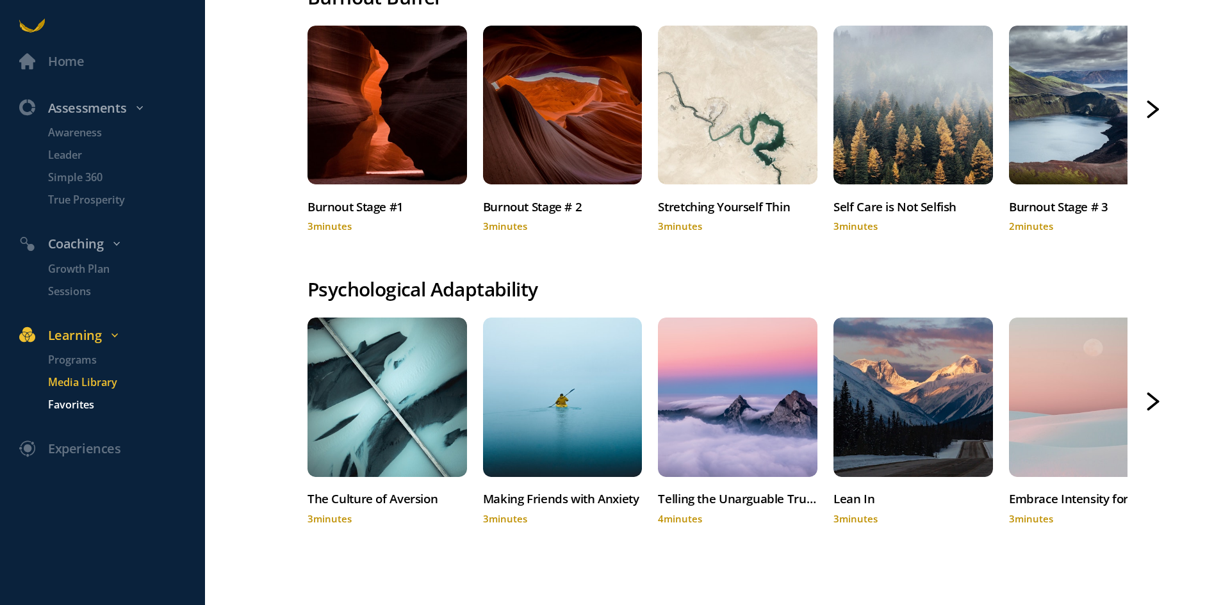
click at [72, 407] on p "Favorites" at bounding box center [125, 405] width 154 height 16
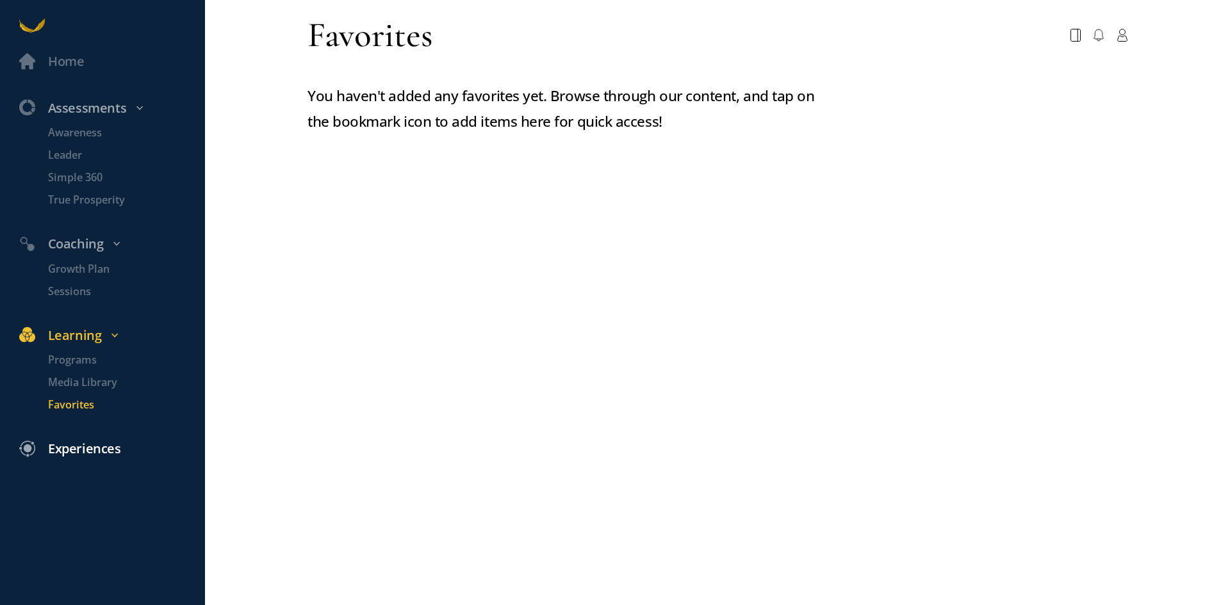
click at [83, 448] on div "Experiences" at bounding box center [84, 449] width 73 height 21
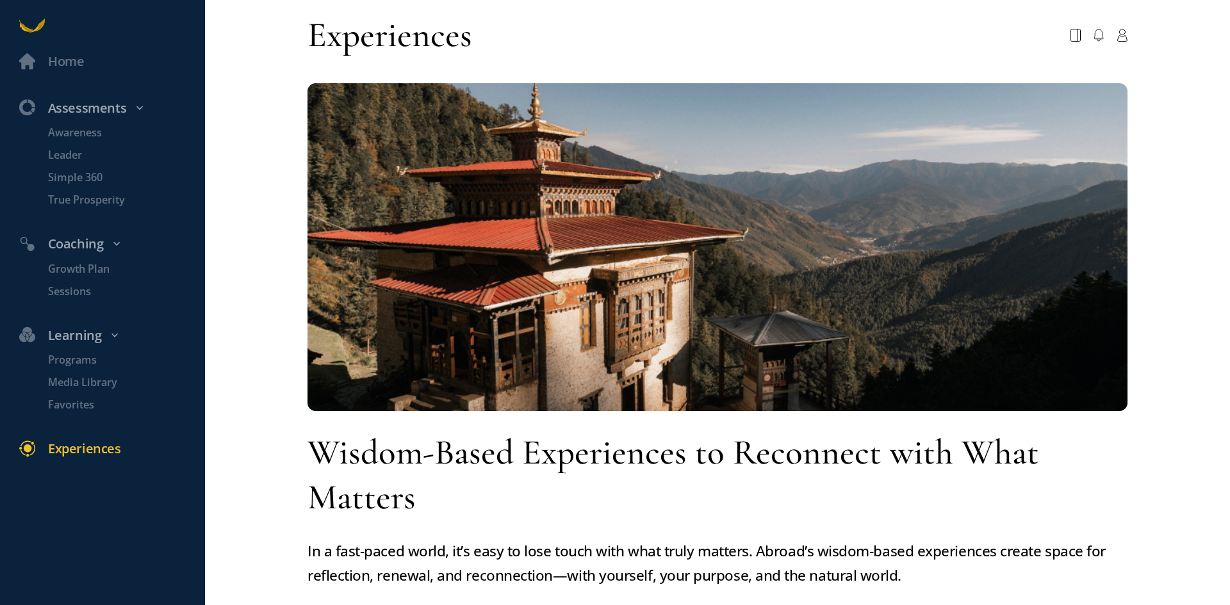
click at [28, 27] on icon at bounding box center [32, 26] width 26 height 26
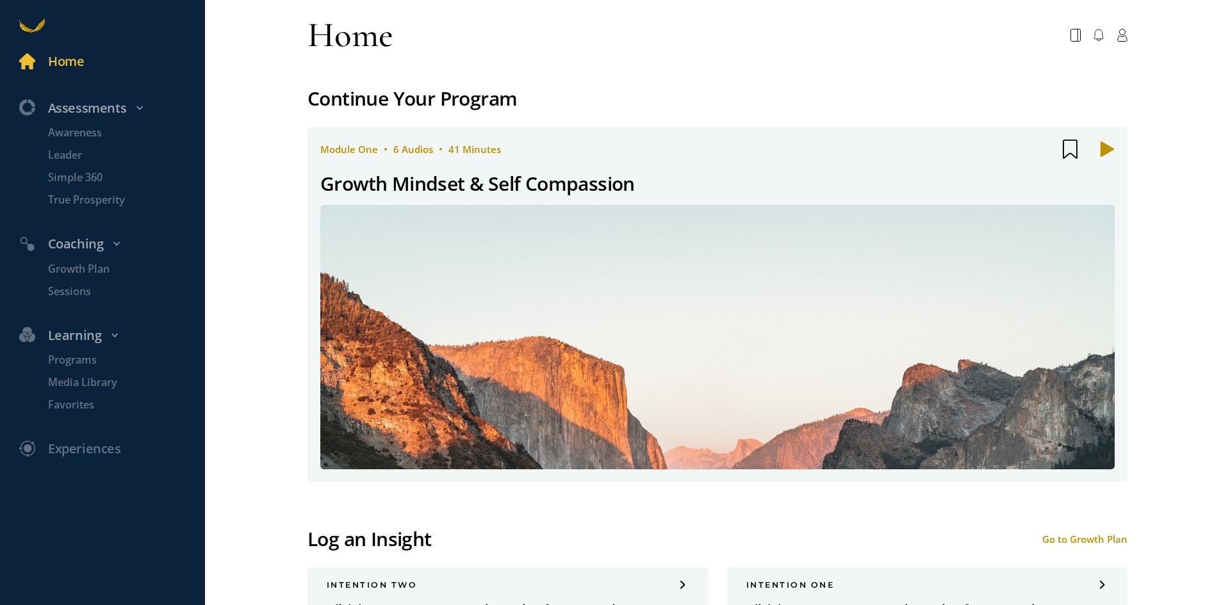
click at [498, 96] on div "Continue Your Program" at bounding box center [717, 98] width 820 height 31
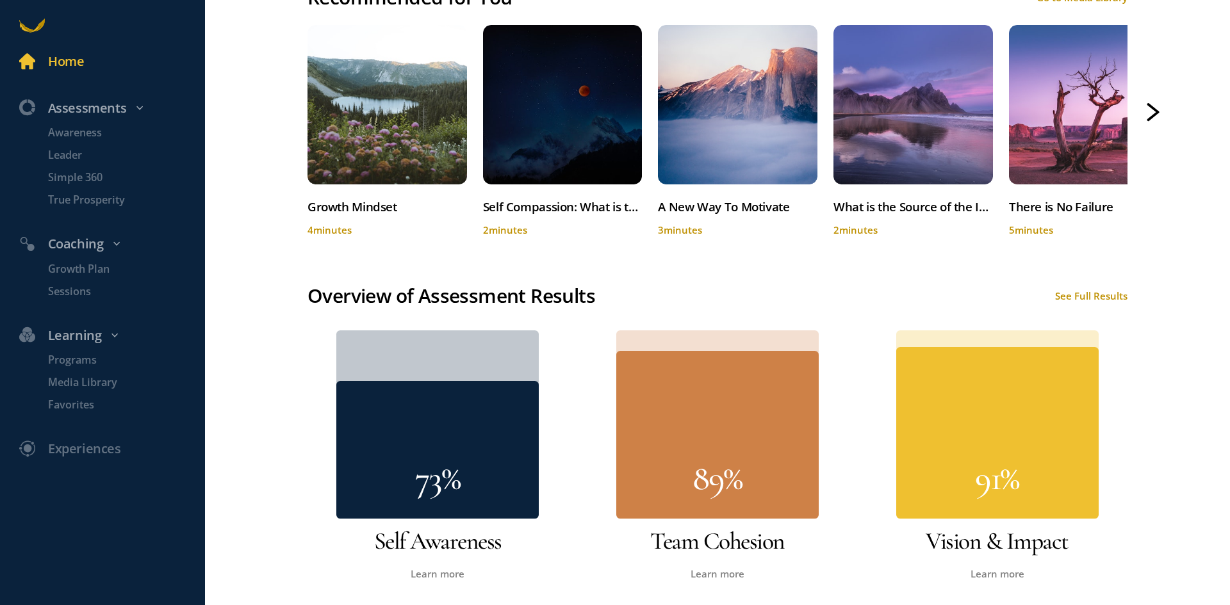
scroll to position [769, 0]
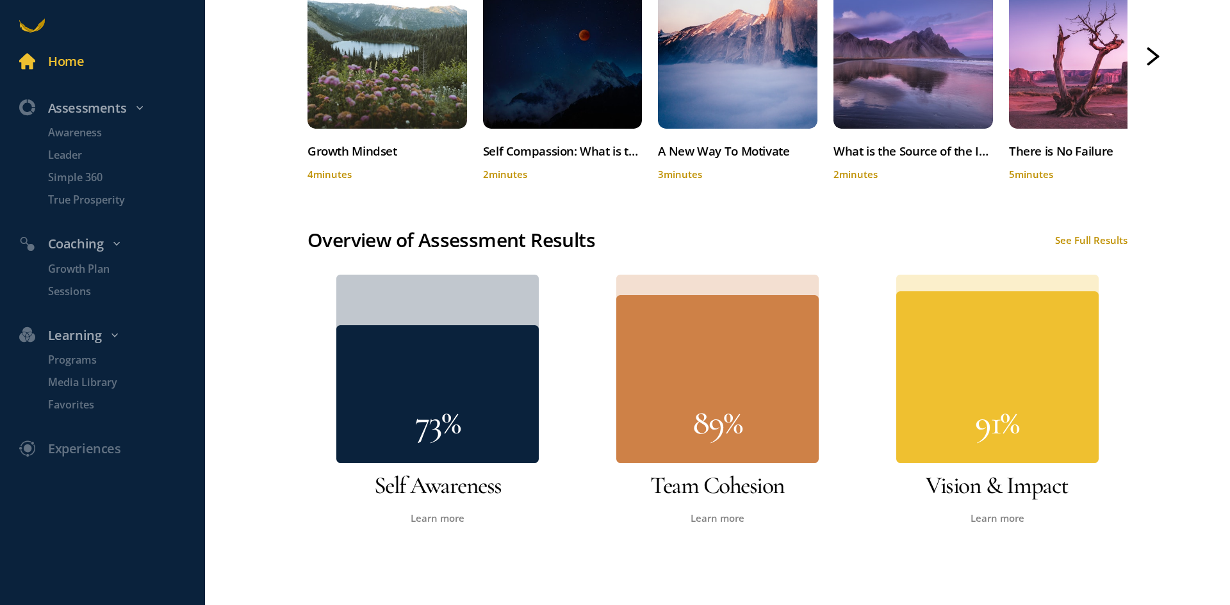
click at [1081, 236] on div "See Full Results" at bounding box center [1091, 240] width 72 height 13
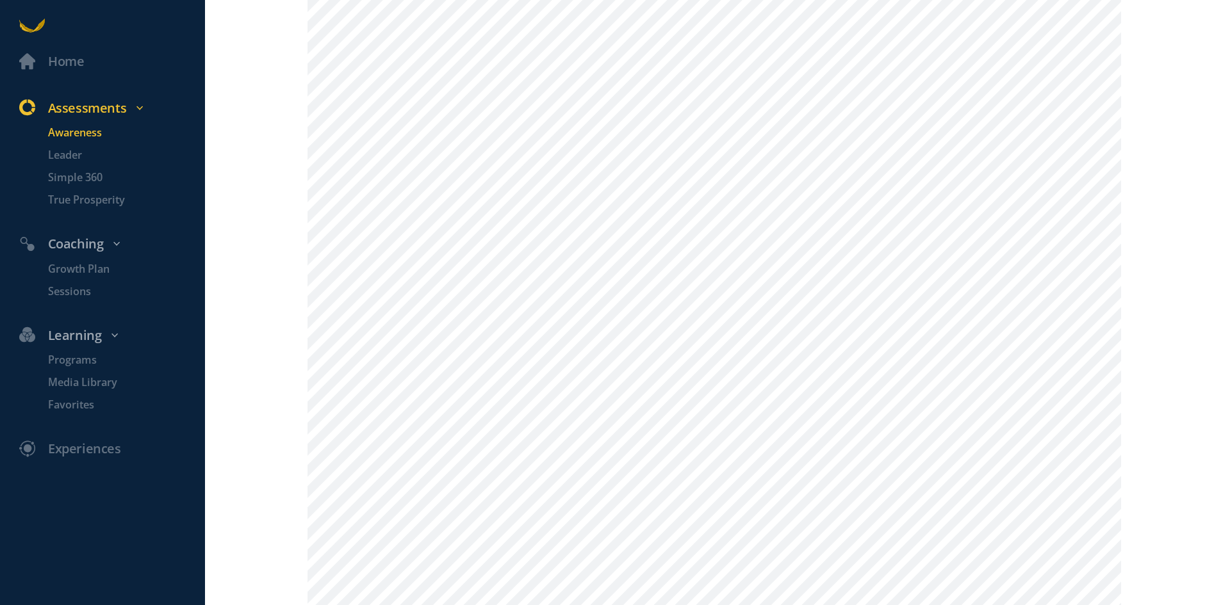
scroll to position [1453, 0]
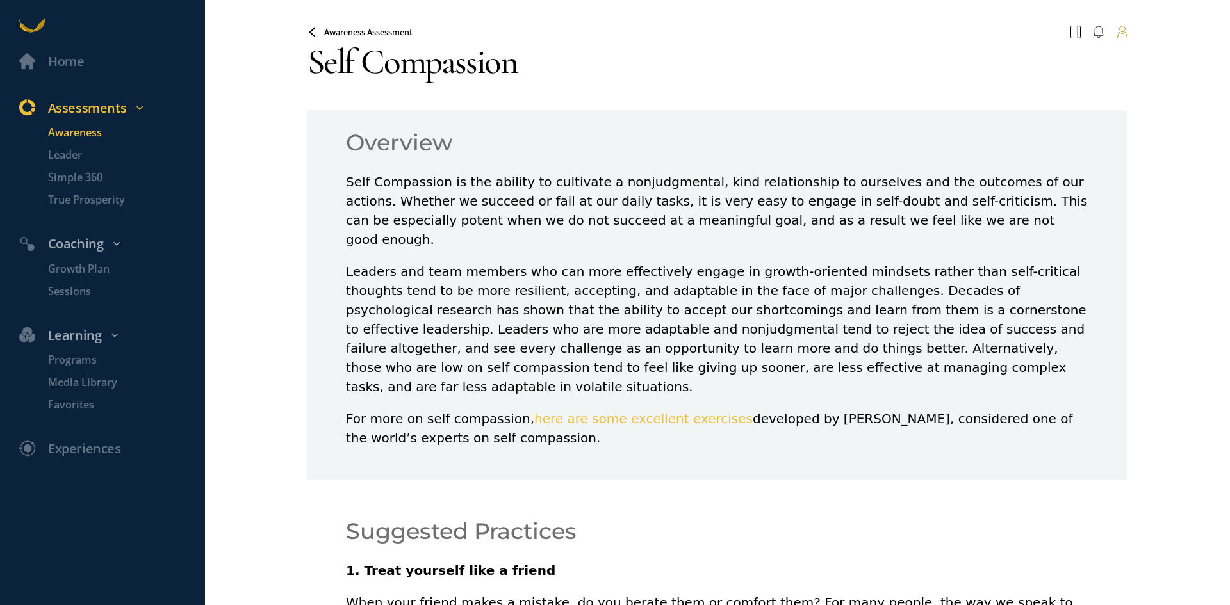
click at [1117, 33] on icon at bounding box center [1122, 32] width 11 height 13
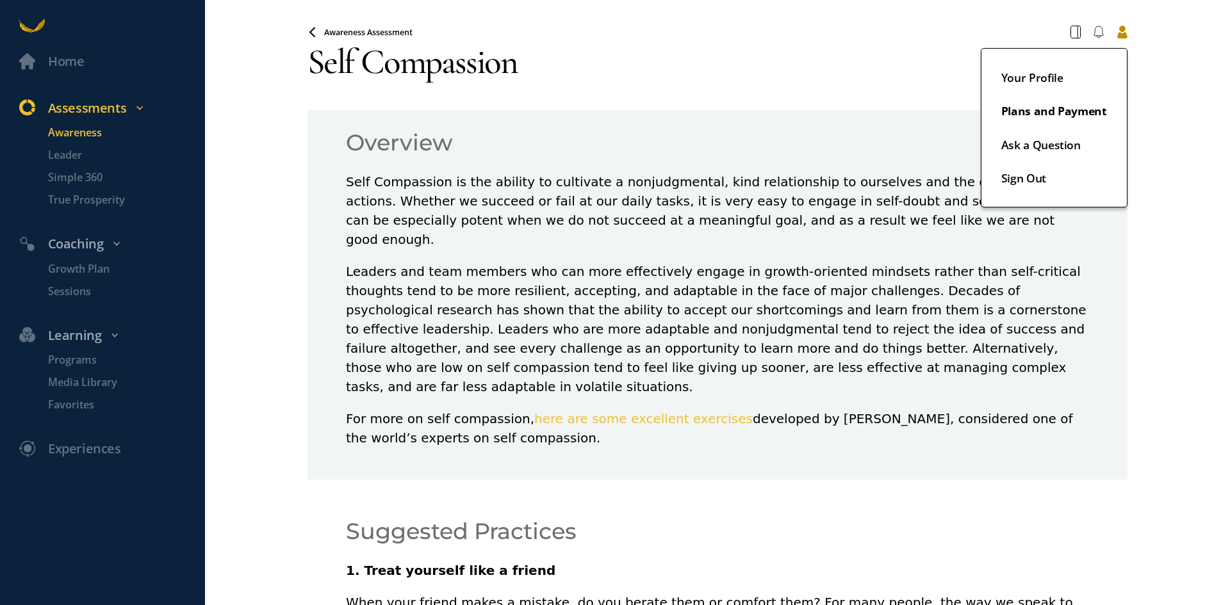
click at [1084, 108] on link "Plans and Payment" at bounding box center [1054, 118] width 106 height 34
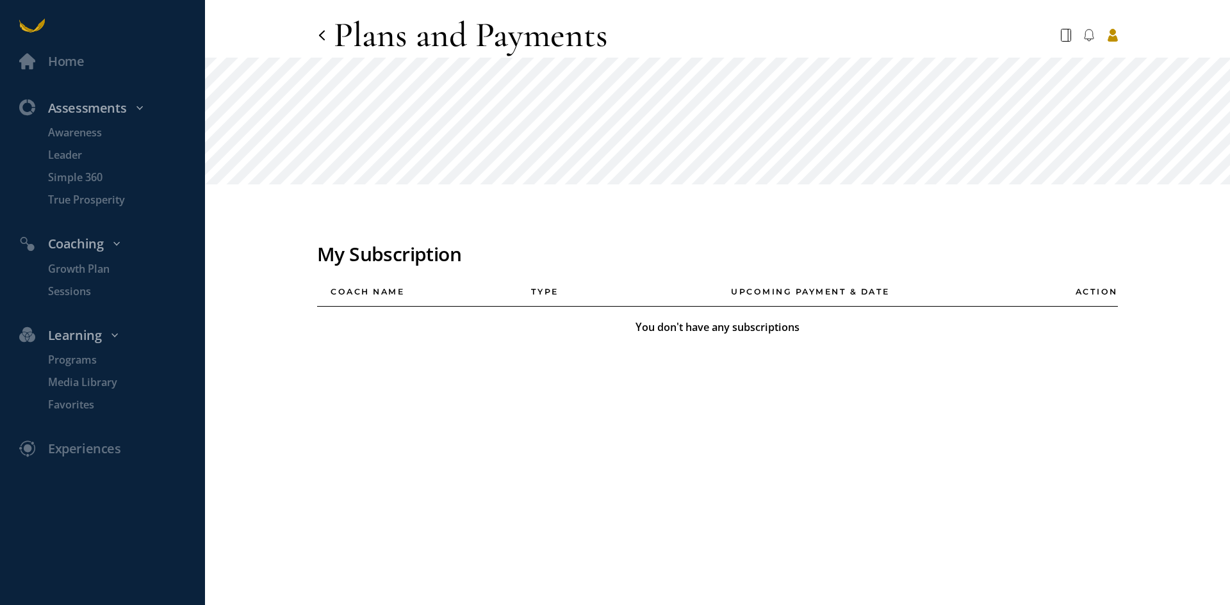
click at [461, 38] on div "Plans and Payments" at bounding box center [471, 35] width 274 height 45
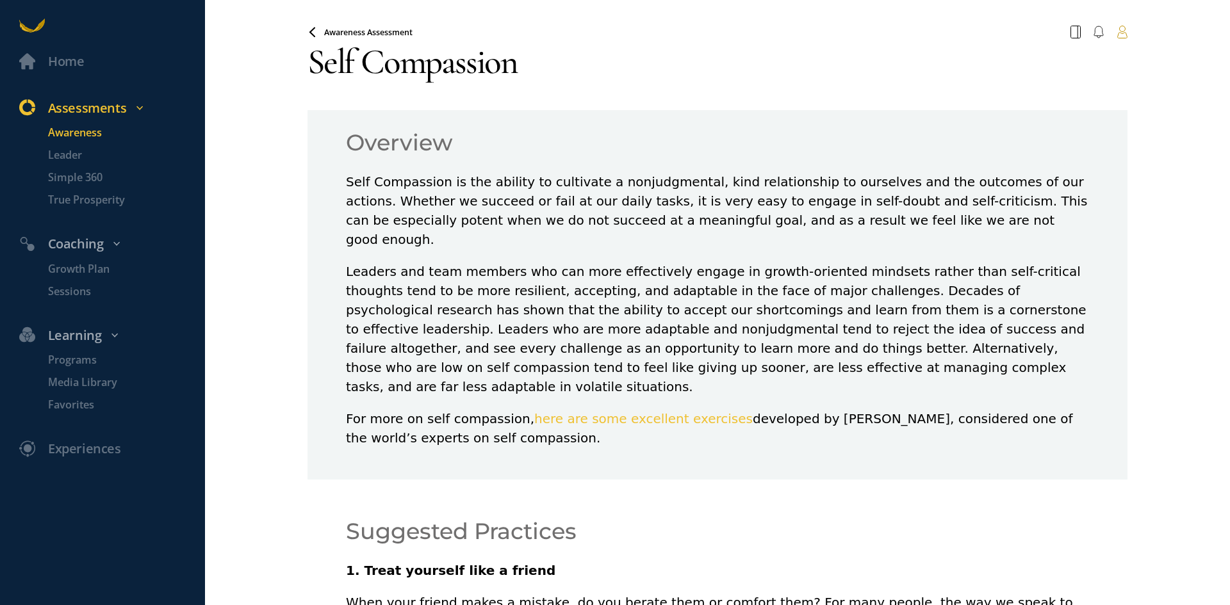
click at [1117, 28] on icon at bounding box center [1122, 32] width 10 height 12
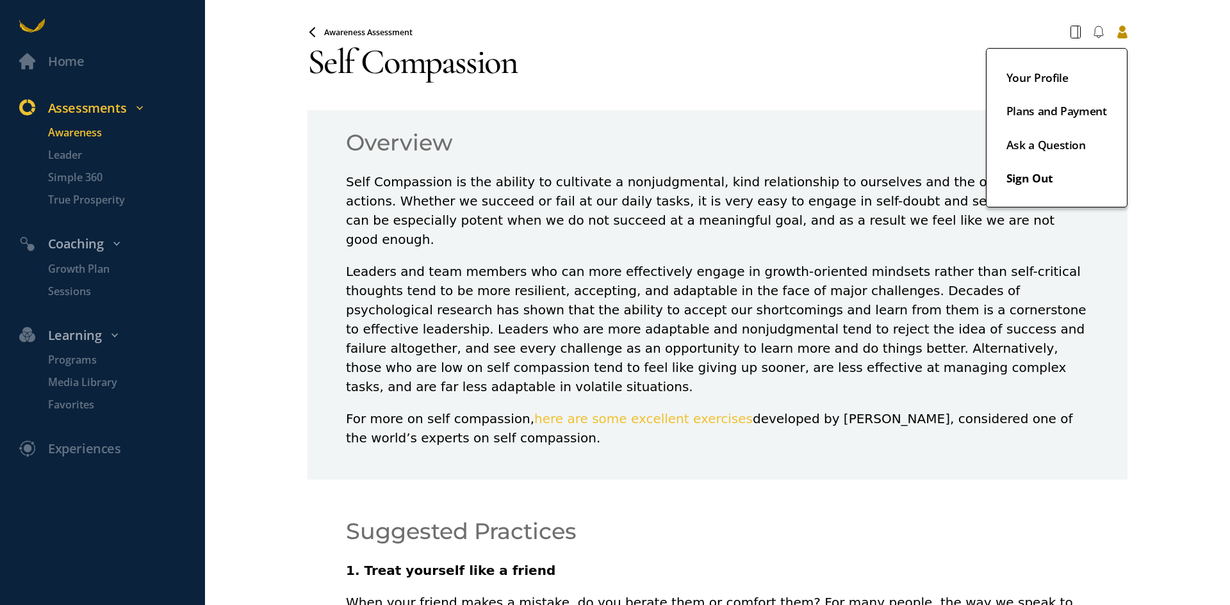
click at [1037, 172] on button "Sign Out" at bounding box center [1056, 177] width 101 height 19
